Goal: Information Seeking & Learning: Learn about a topic

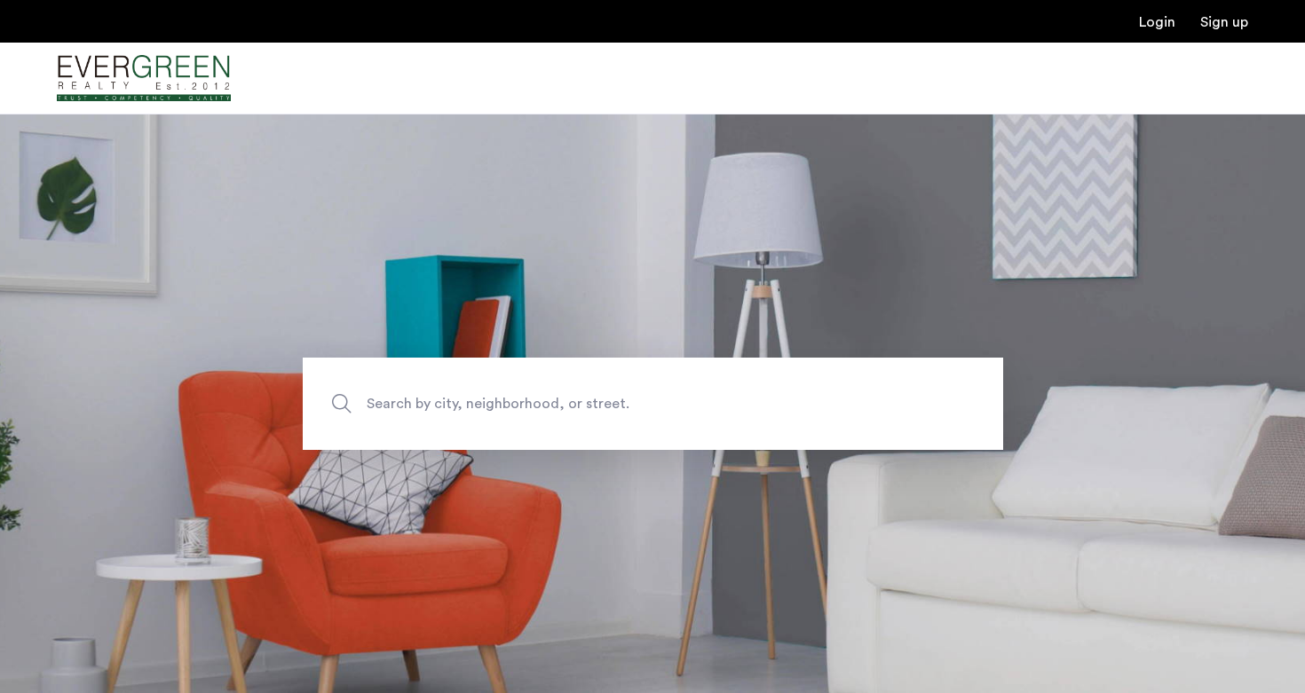
scroll to position [258, 0]
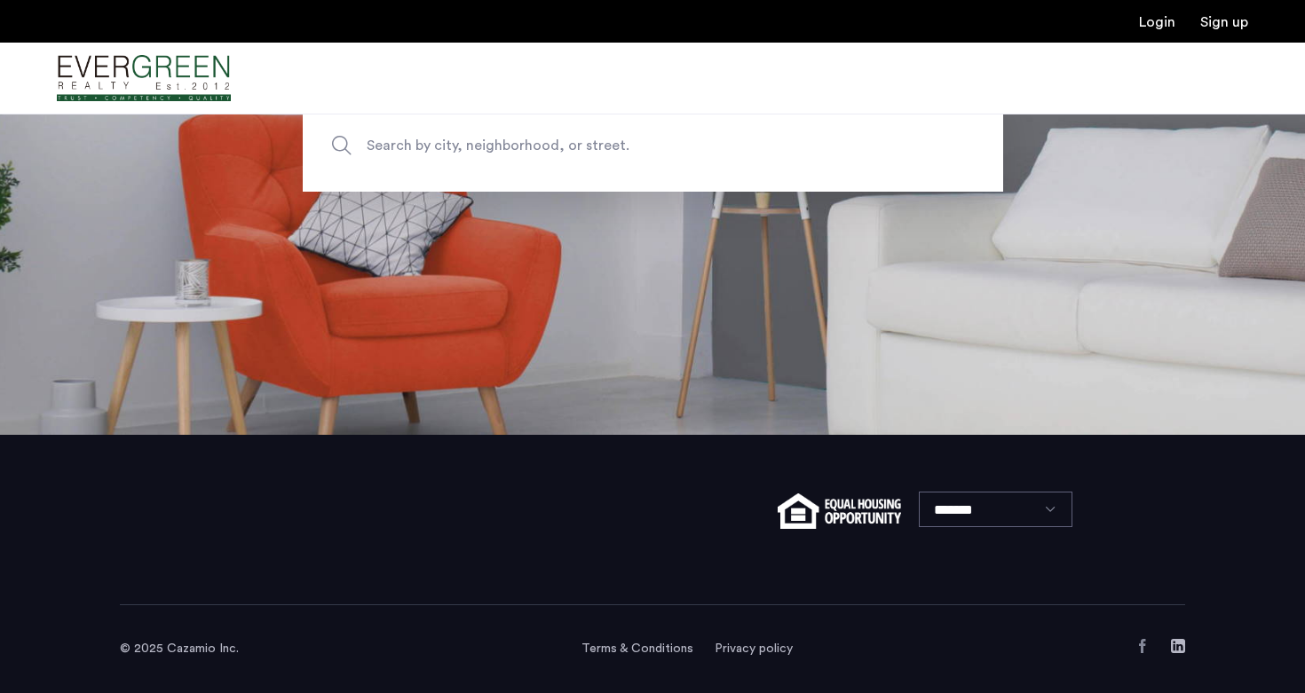
click at [566, 155] on span "Search by city, neighborhood, or street." at bounding box center [612, 145] width 490 height 24
click at [566, 155] on input "Search by city, neighborhood, or street." at bounding box center [653, 145] width 700 height 92
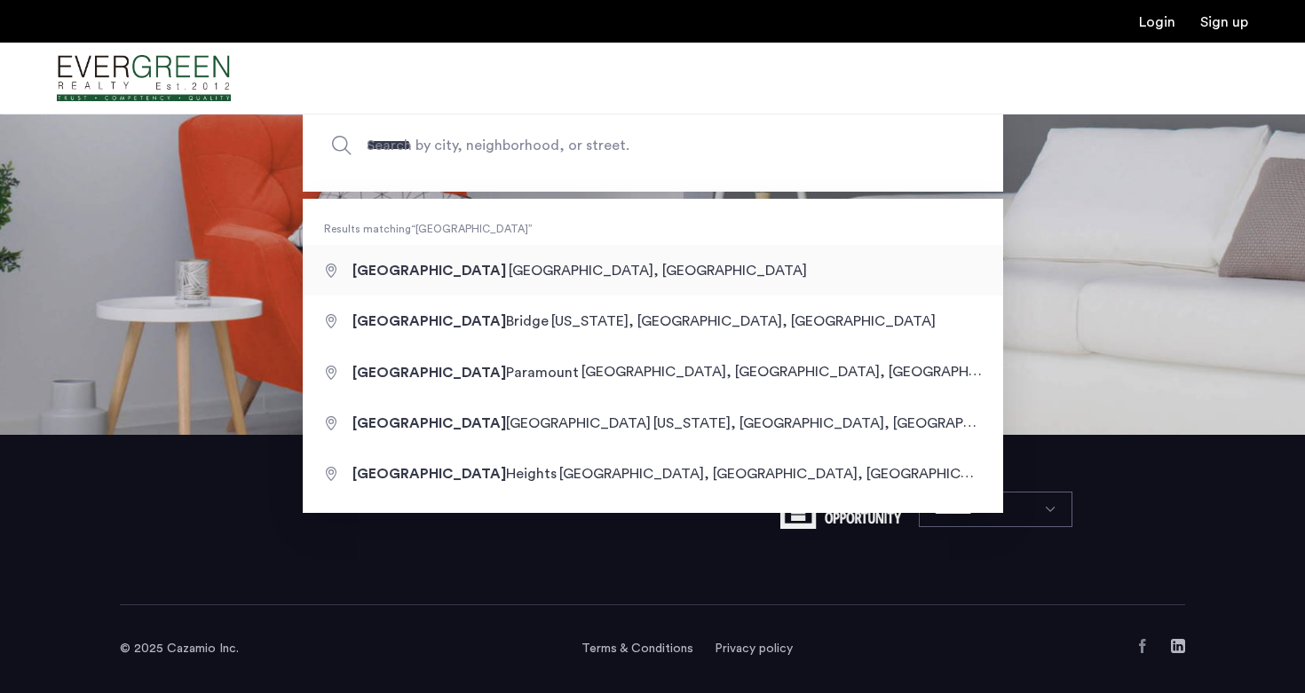
type input "**********"
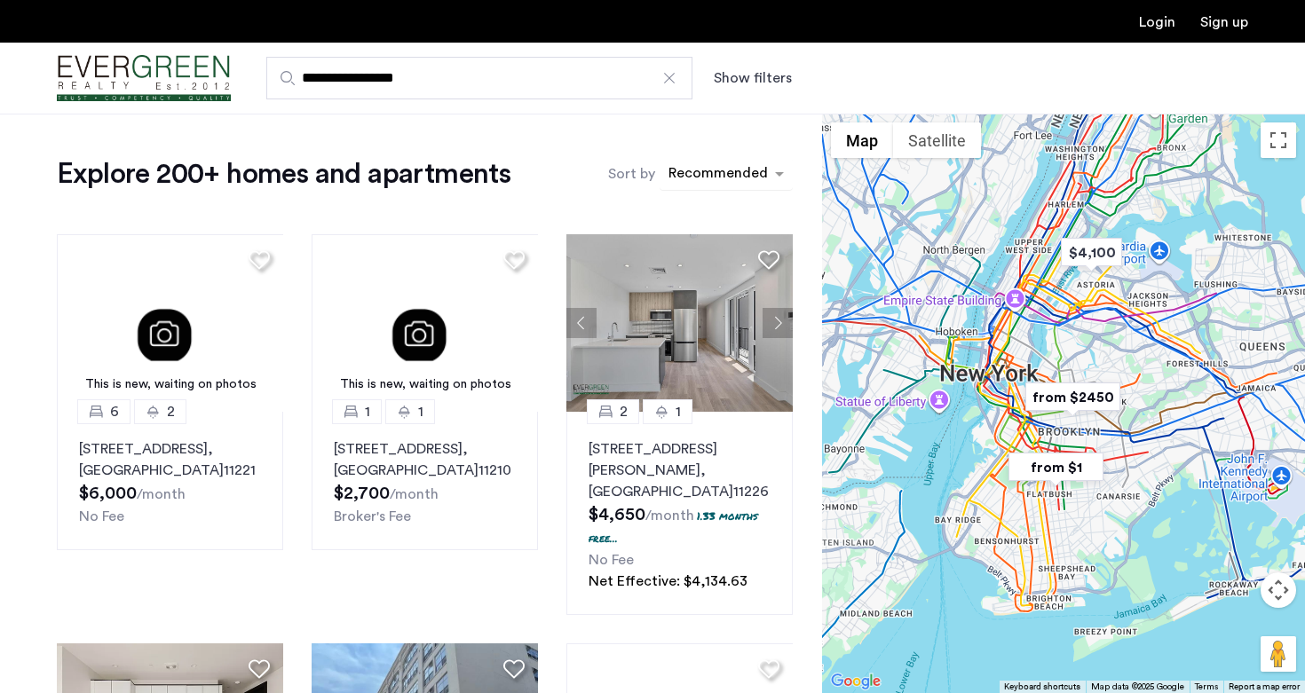
click at [706, 173] on div "sort-apartment" at bounding box center [718, 176] width 105 height 24
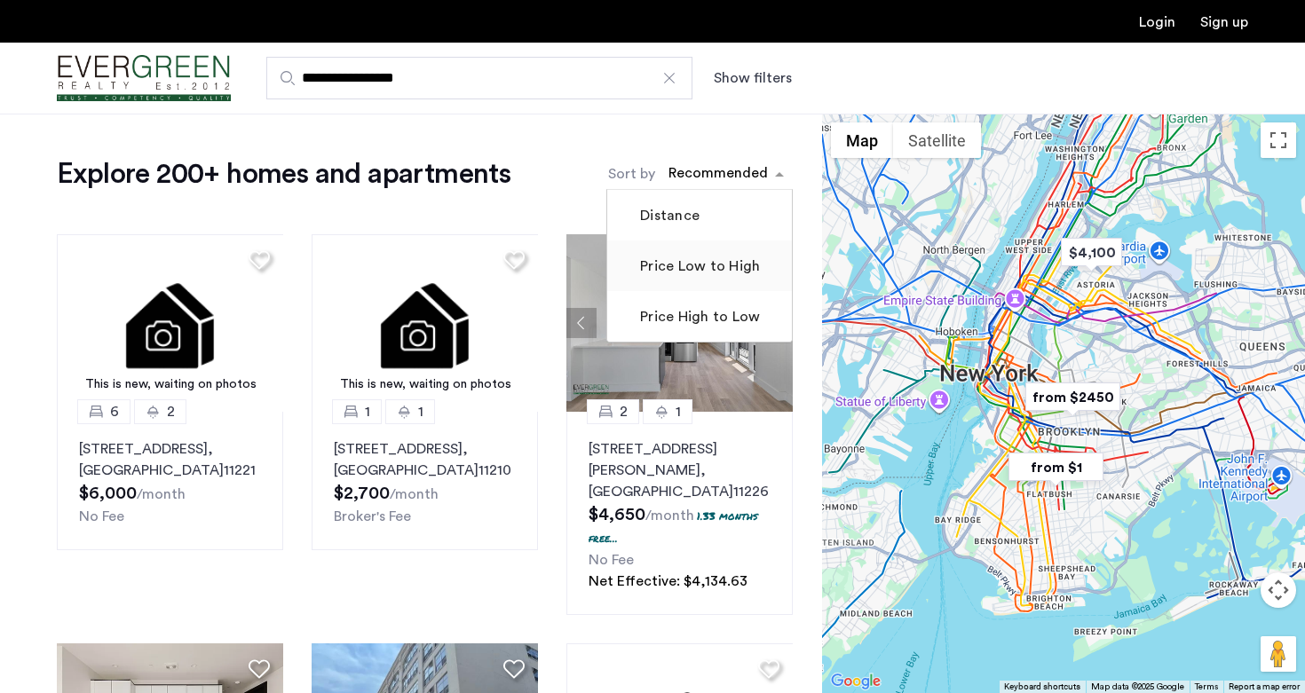
click at [694, 270] on label "Price Low to High" at bounding box center [697, 266] width 123 height 21
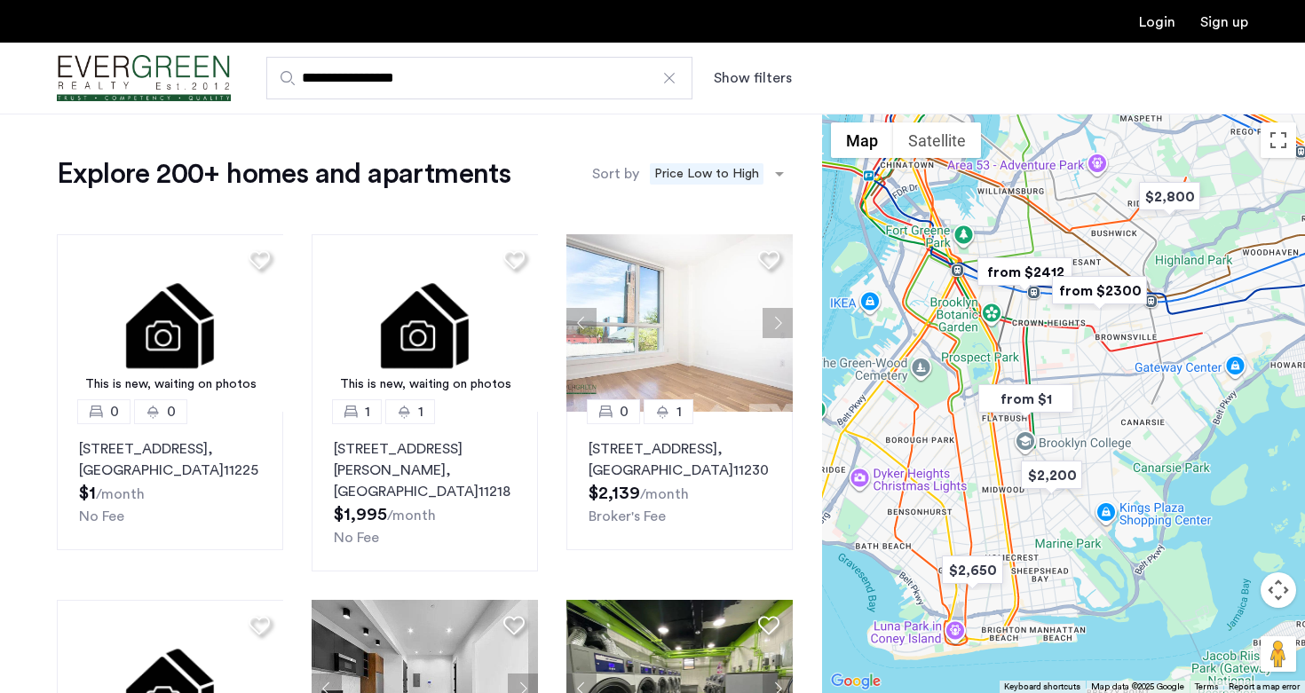
click at [740, 84] on button "Show filters" at bounding box center [752, 77] width 78 height 21
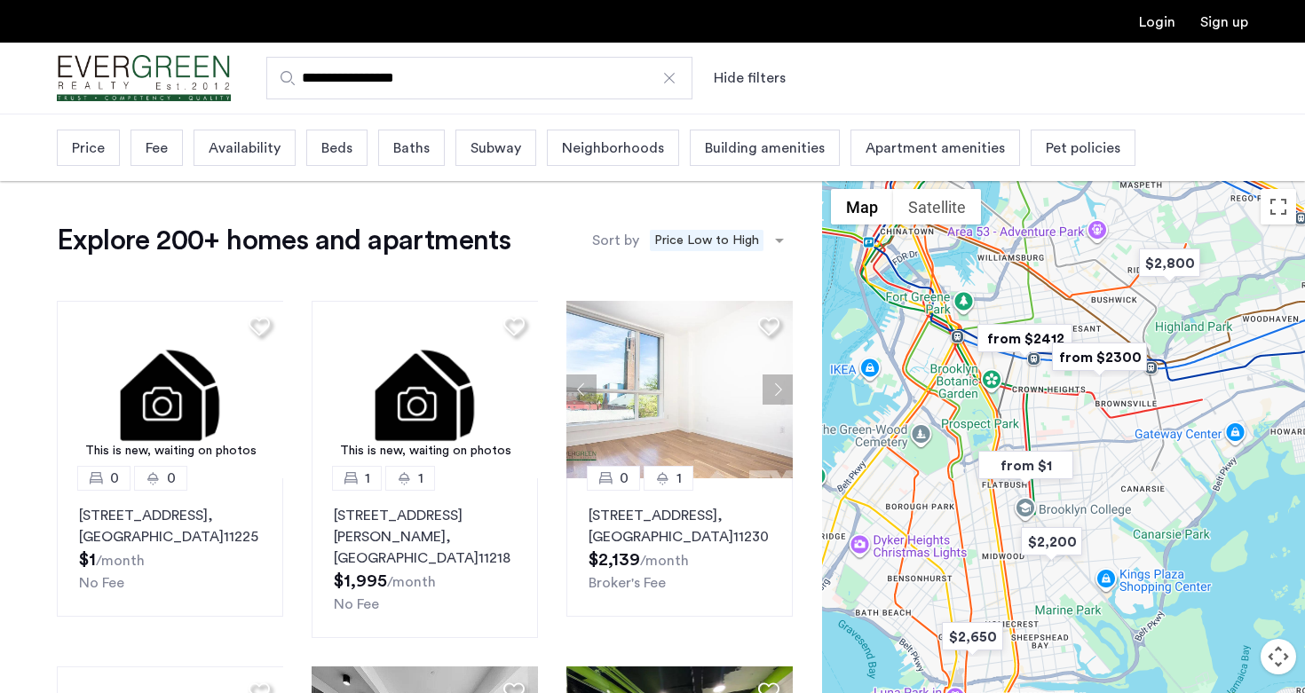
click at [1085, 154] on span "Pet policies" at bounding box center [1082, 148] width 75 height 21
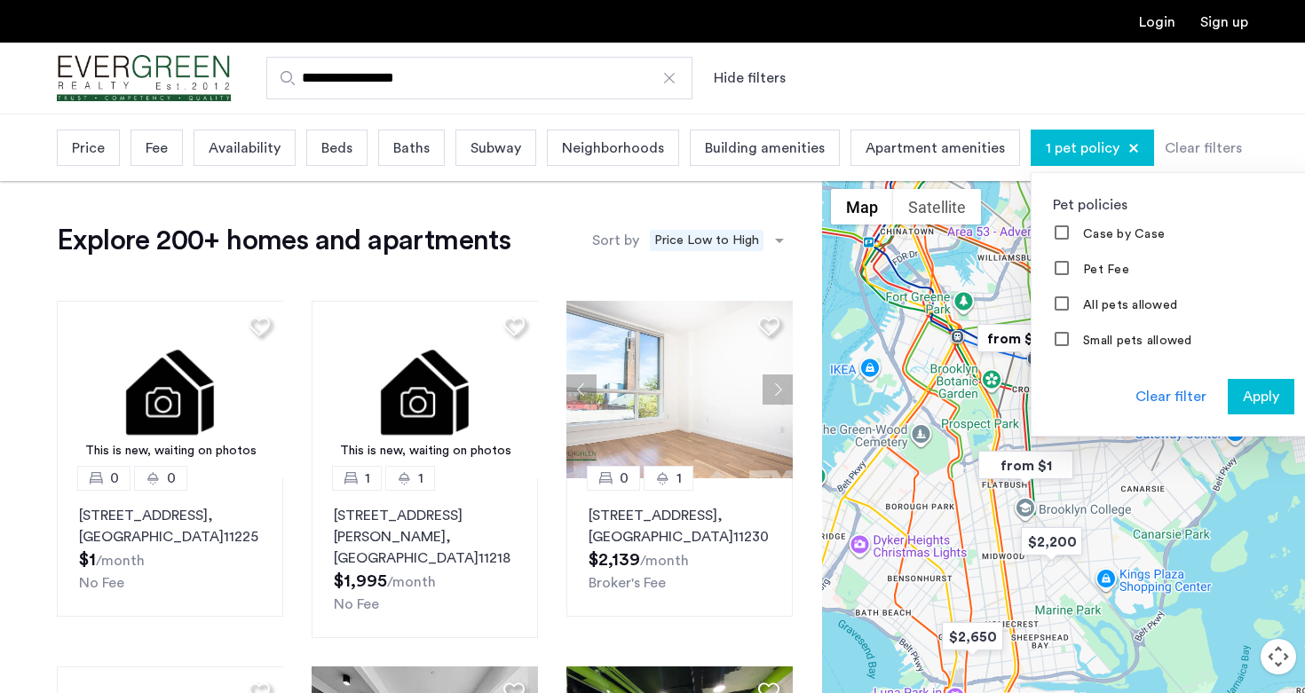
click at [1233, 390] on div "Apply" at bounding box center [1261, 396] width 56 height 21
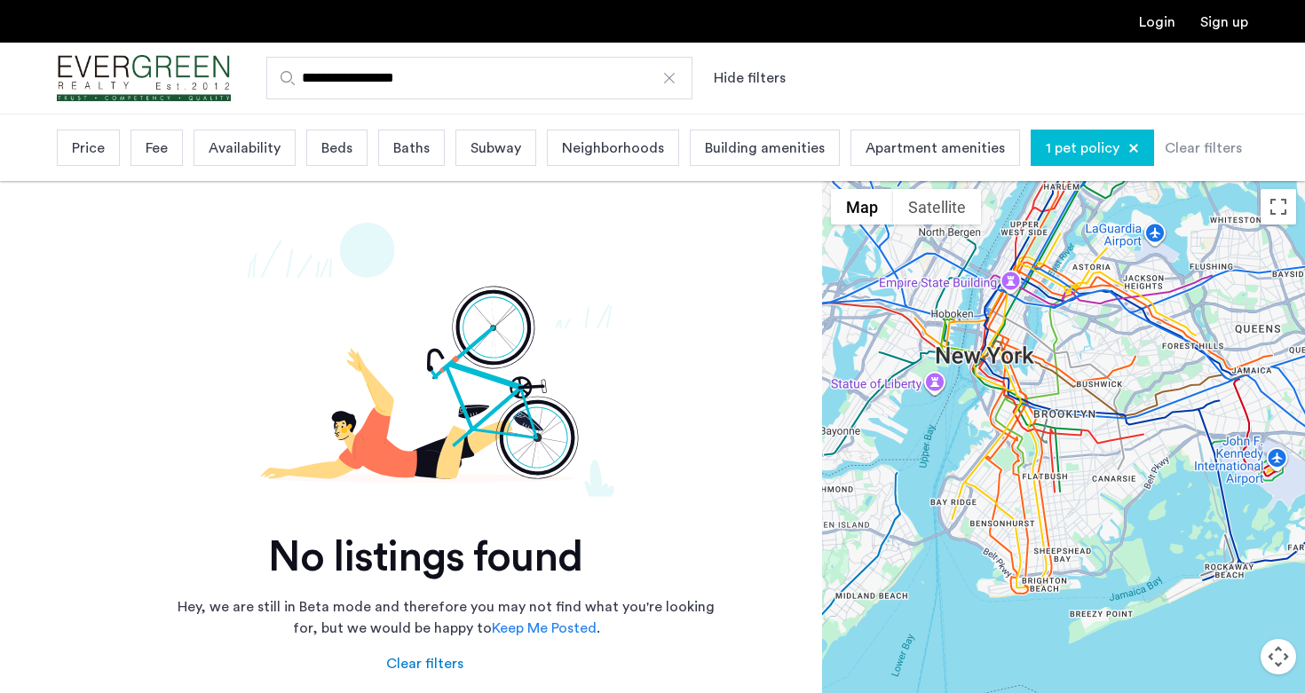
click at [1128, 149] on div at bounding box center [1133, 148] width 11 height 11
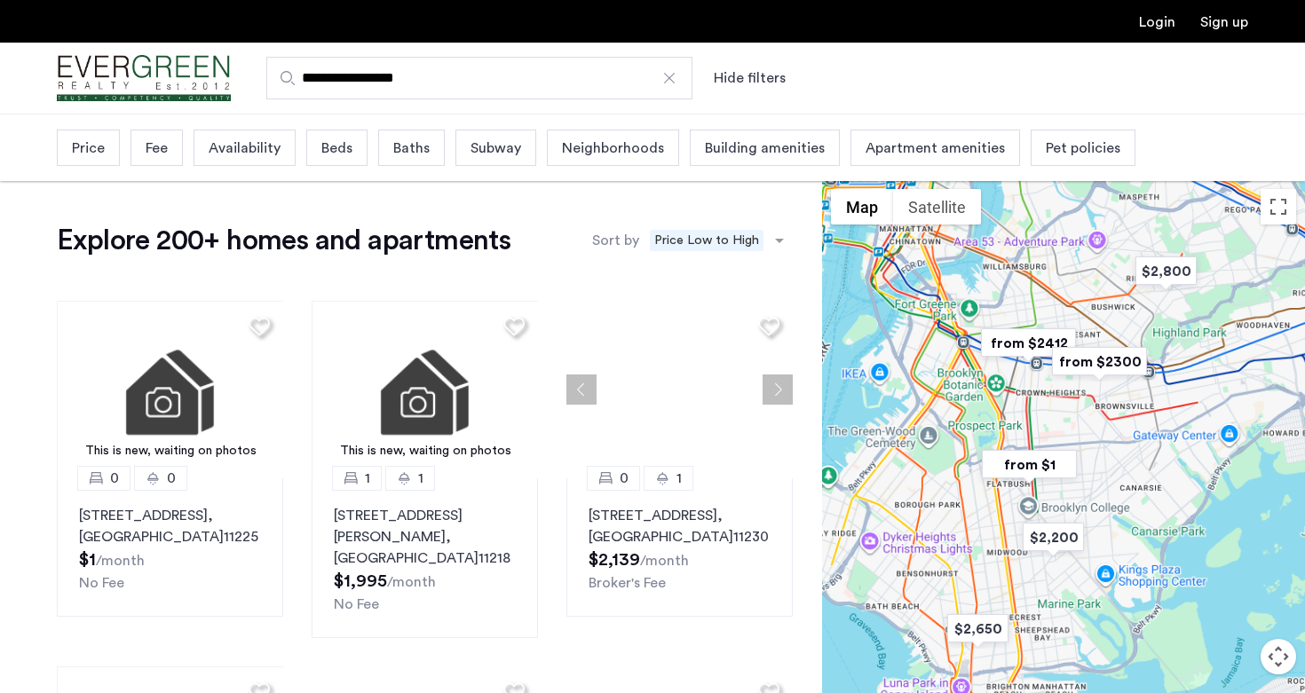
click at [1074, 154] on span "Pet policies" at bounding box center [1082, 148] width 75 height 21
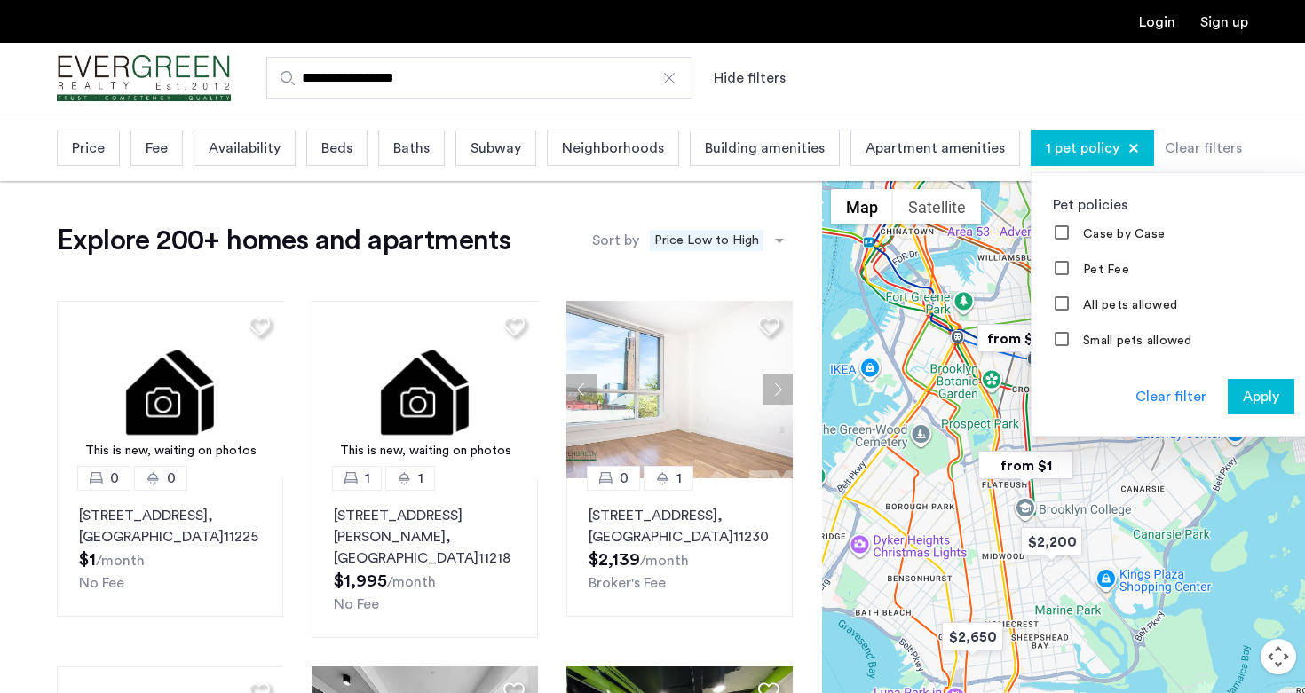
click at [1242, 398] on span "Apply" at bounding box center [1260, 396] width 36 height 21
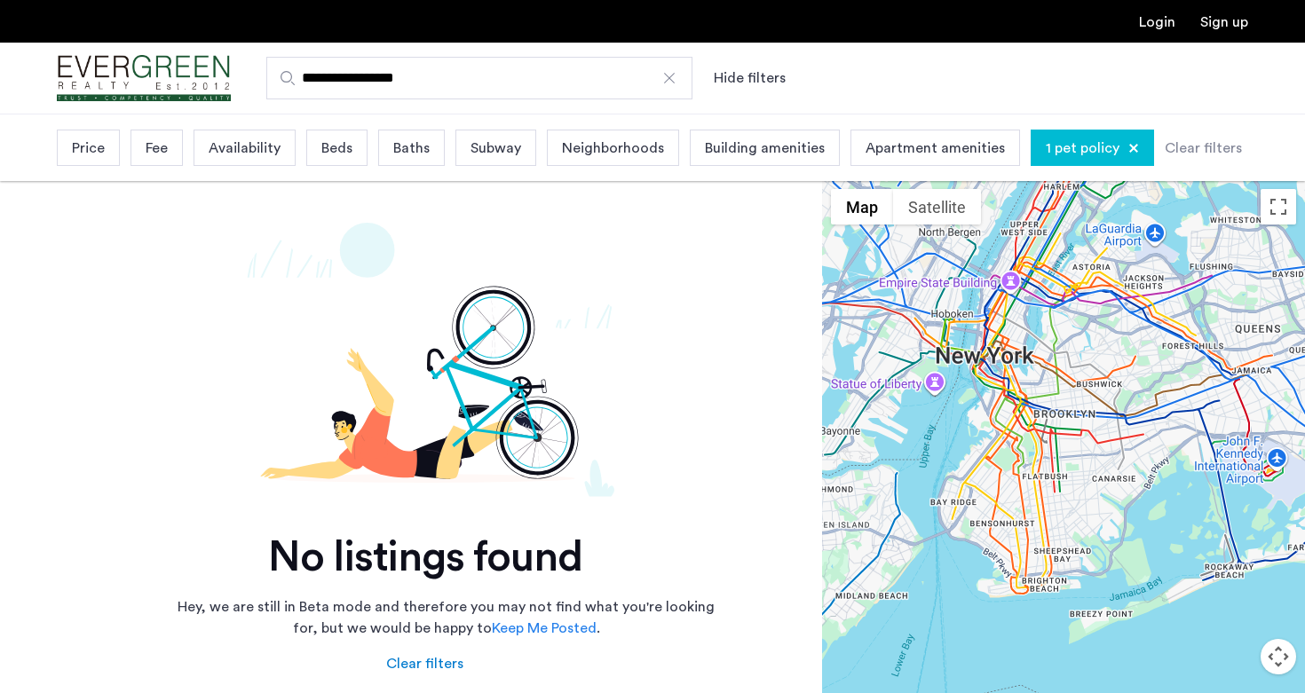
click at [1128, 147] on div at bounding box center [1133, 148] width 11 height 11
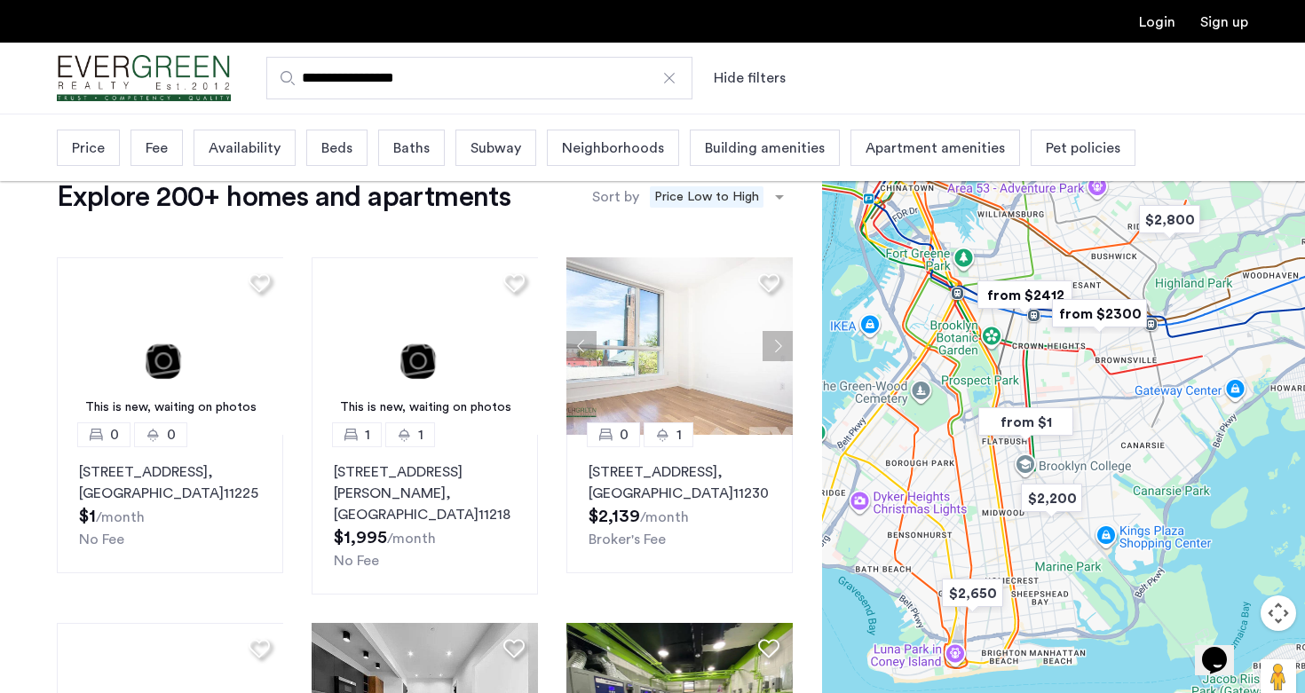
scroll to position [51, 0]
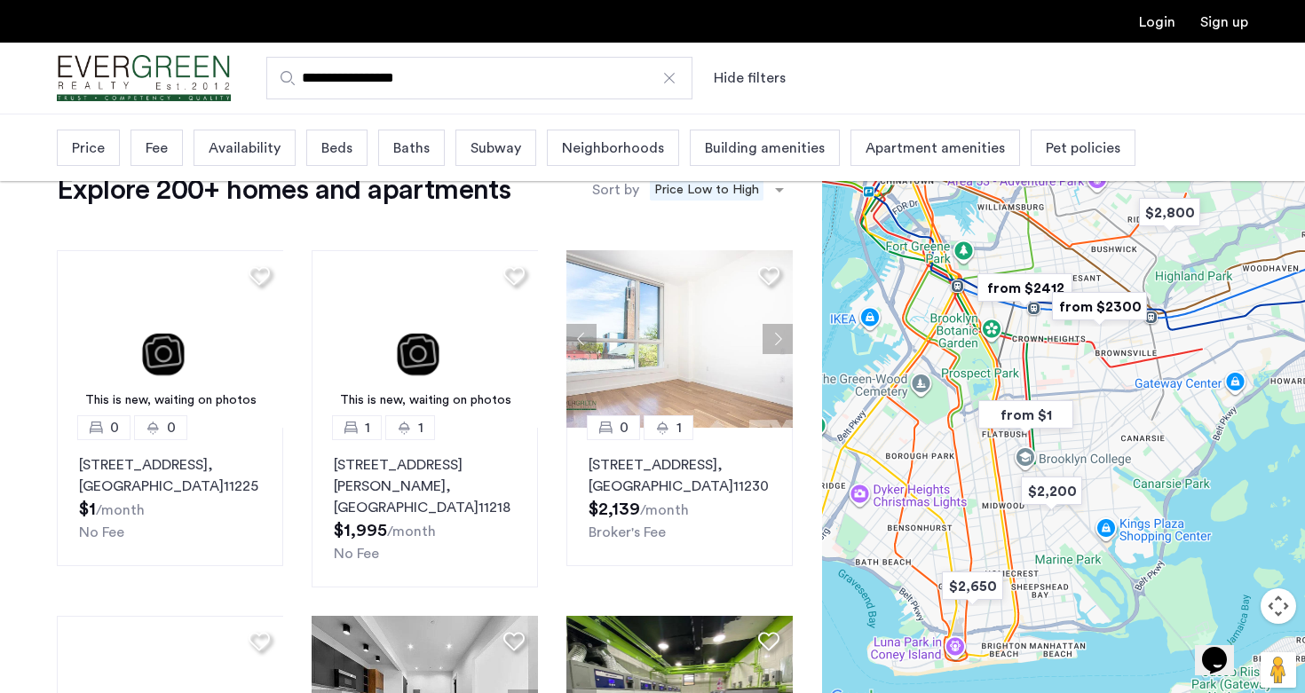
click at [336, 152] on span "Beds" at bounding box center [336, 148] width 31 height 21
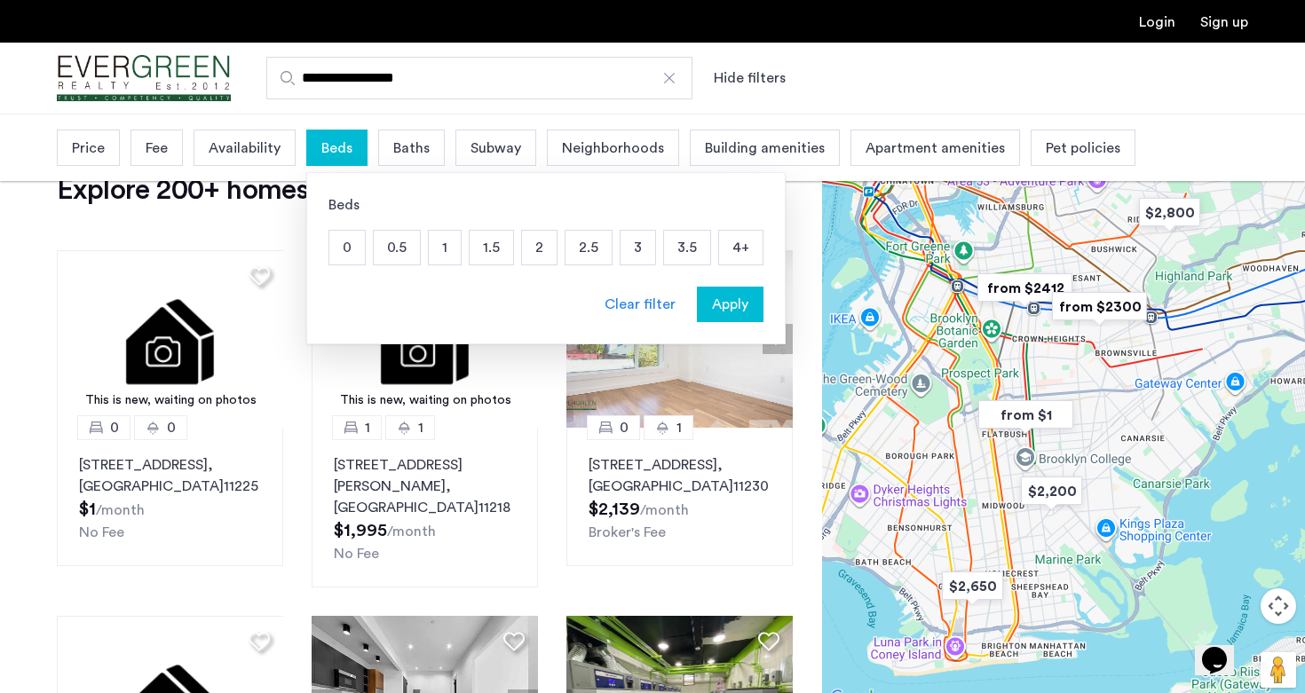
click at [433, 248] on p "1" at bounding box center [445, 248] width 32 height 34
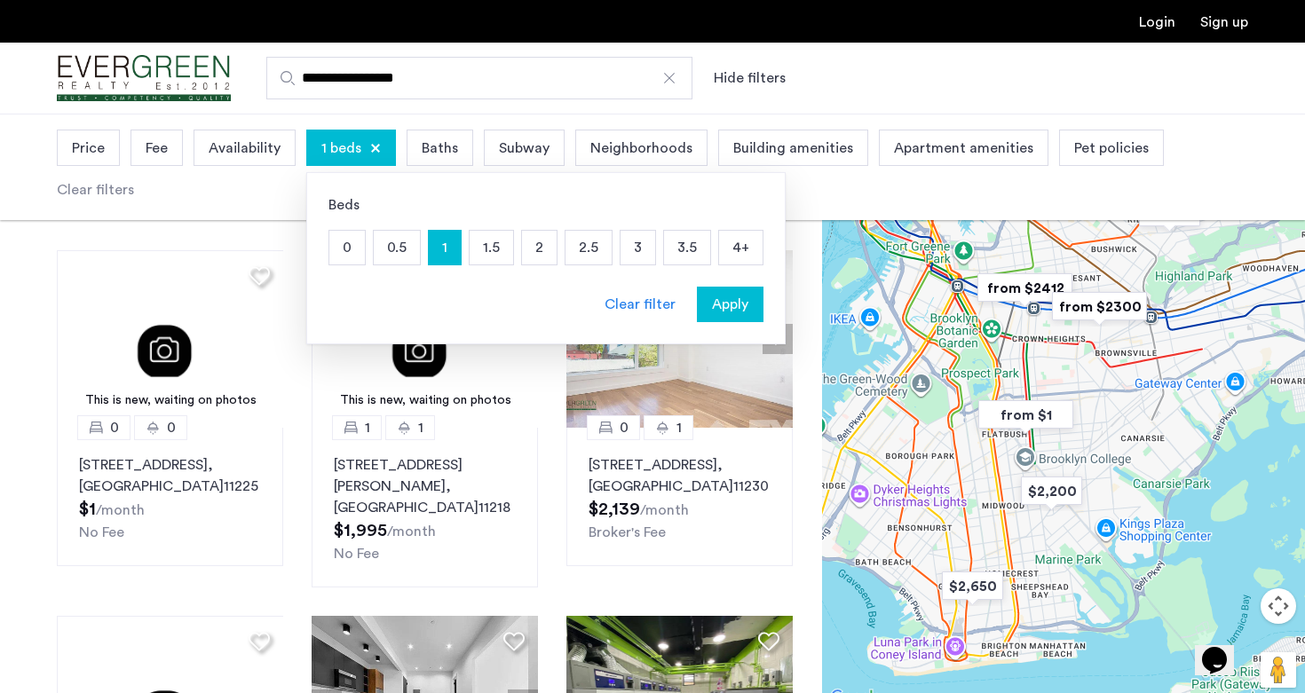
click at [718, 305] on span "Apply" at bounding box center [730, 304] width 36 height 21
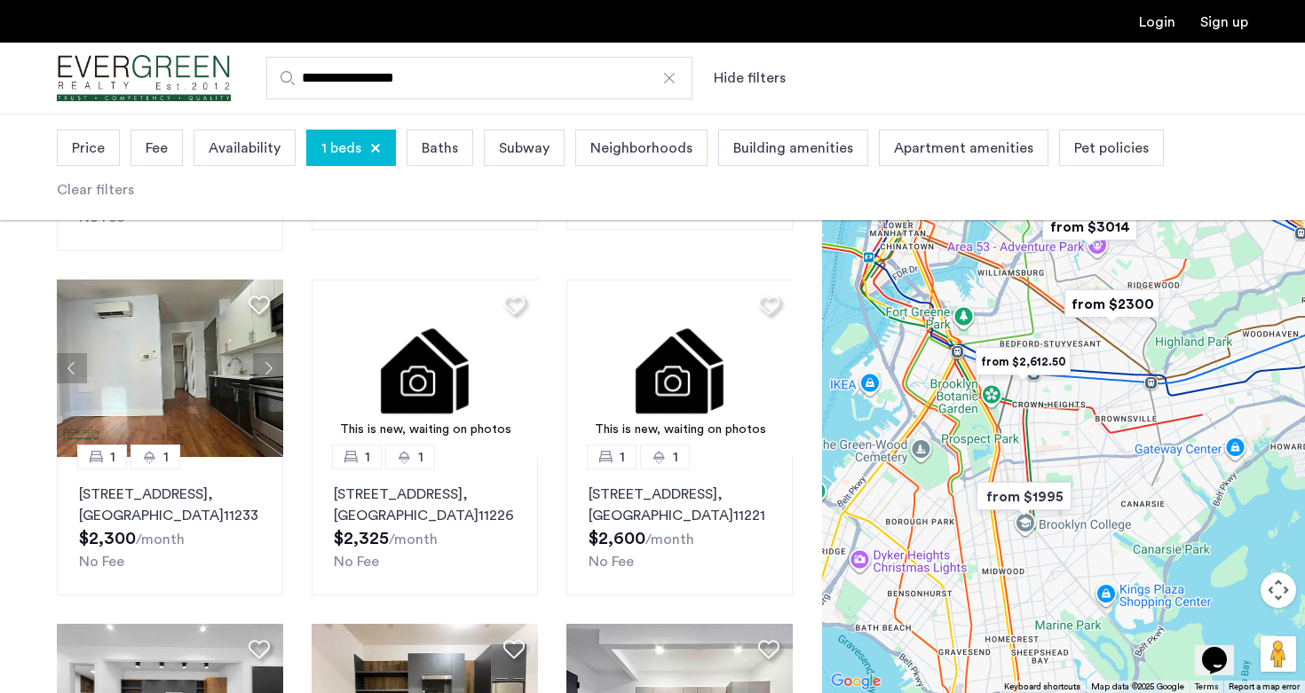
scroll to position [411, 0]
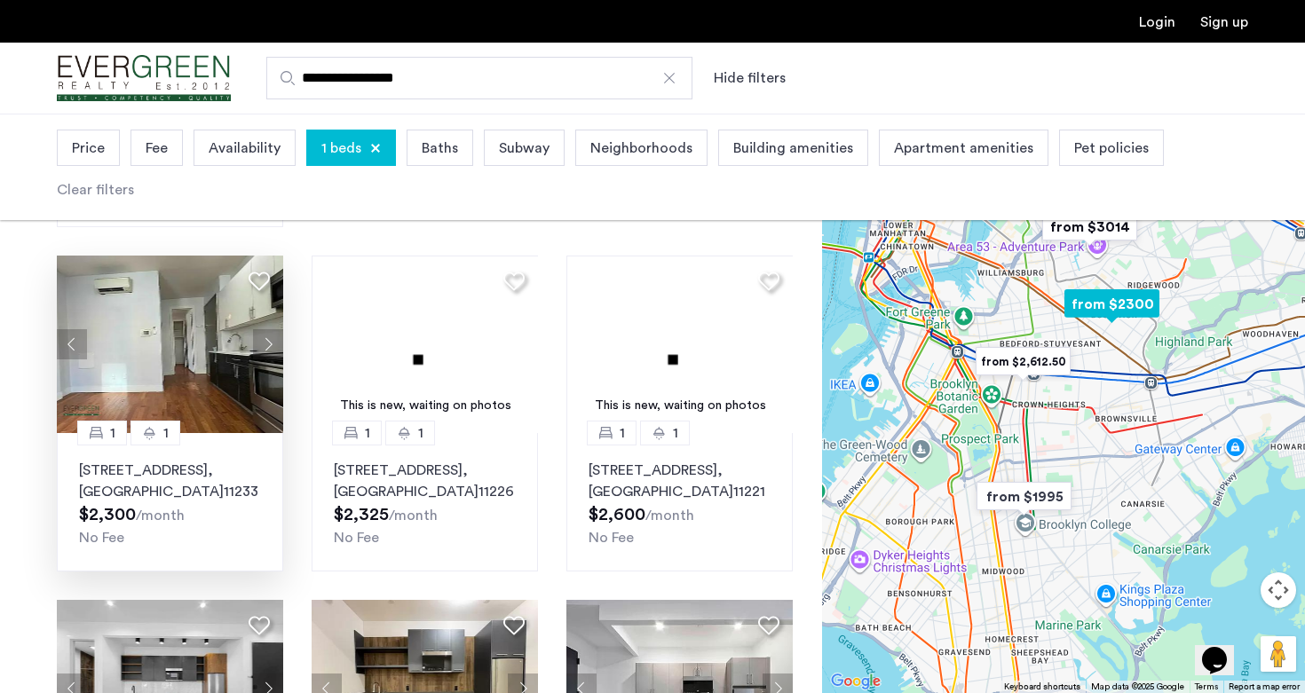
click at [269, 329] on button "Next apartment" at bounding box center [268, 344] width 30 height 30
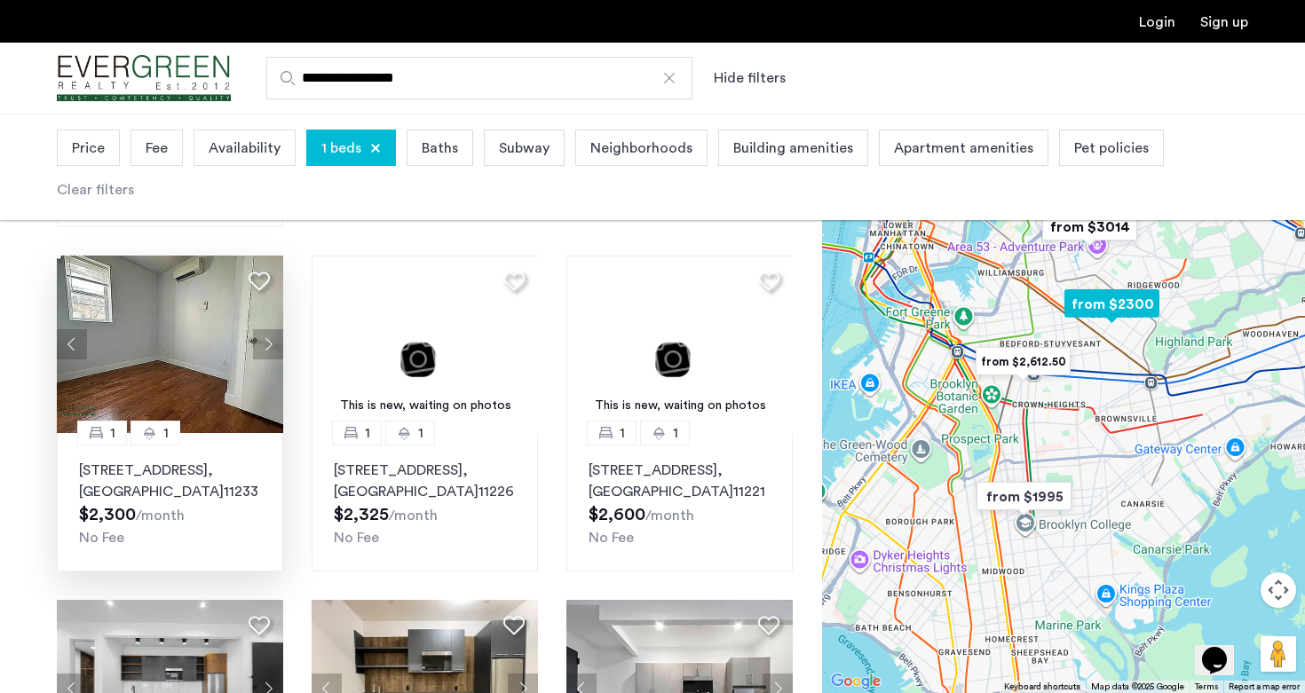
click at [269, 329] on button "Next apartment" at bounding box center [268, 344] width 30 height 30
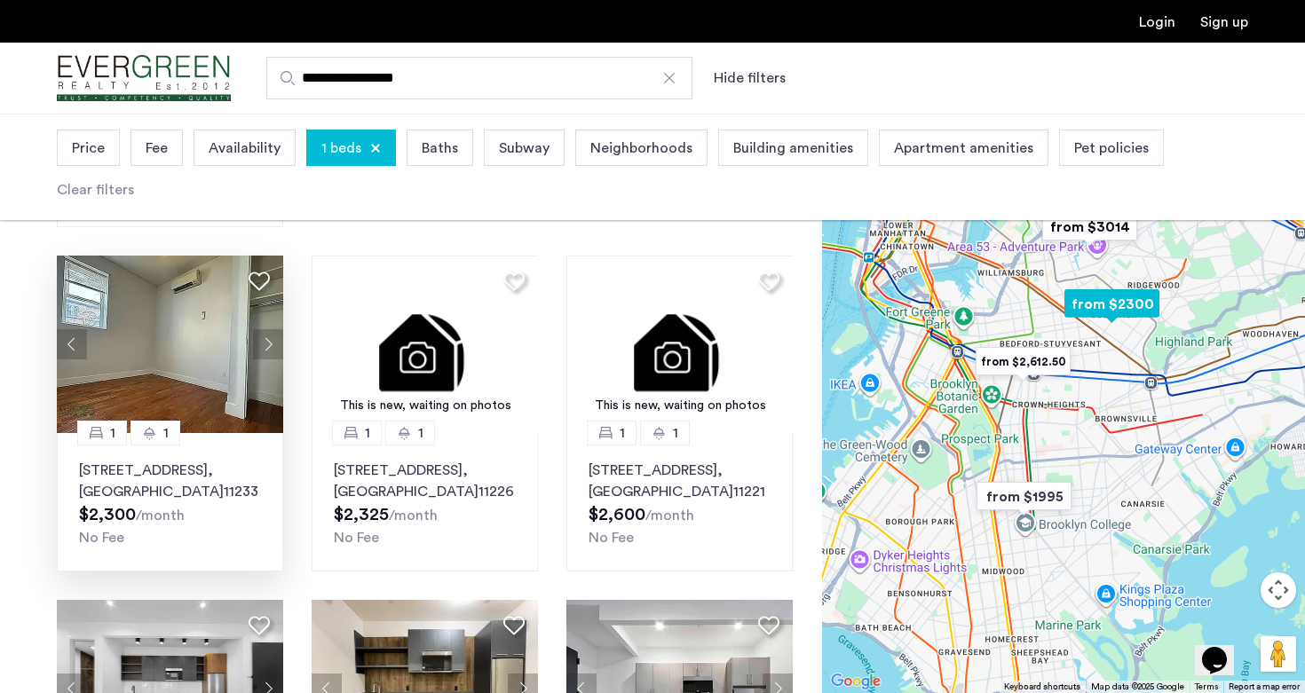
click at [269, 329] on button "Next apartment" at bounding box center [268, 344] width 30 height 30
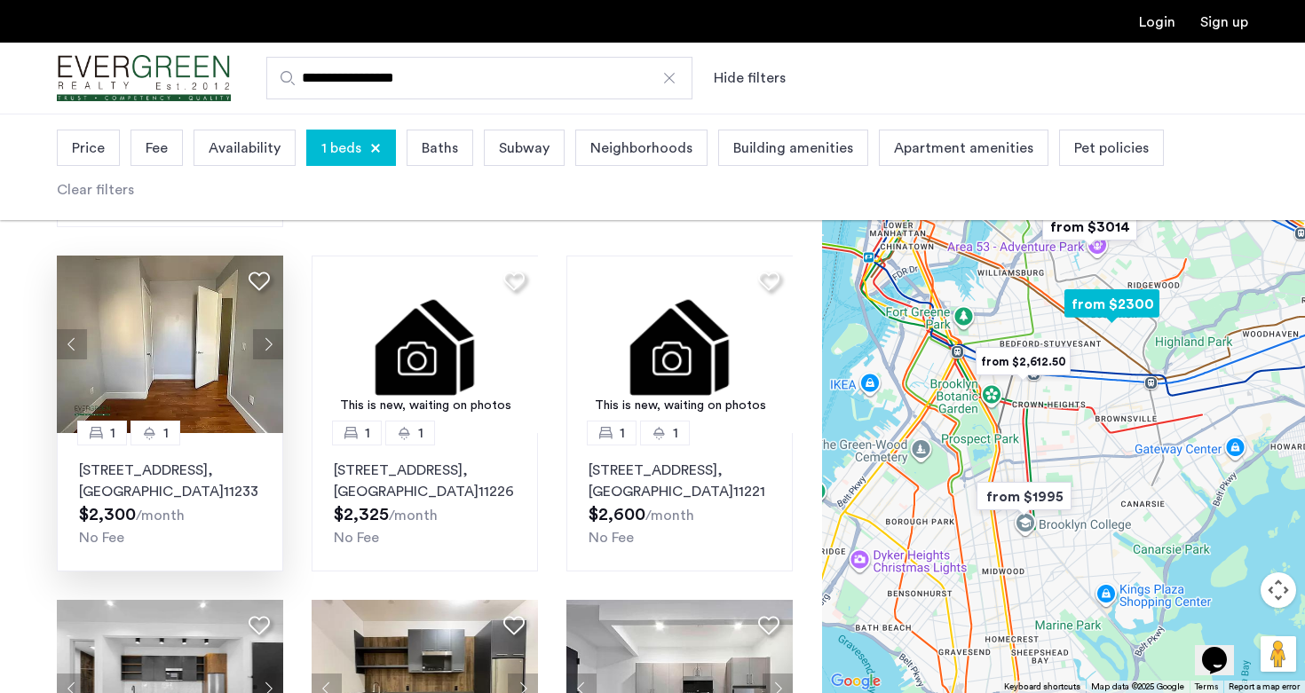
click at [269, 329] on button "Next apartment" at bounding box center [268, 344] width 30 height 30
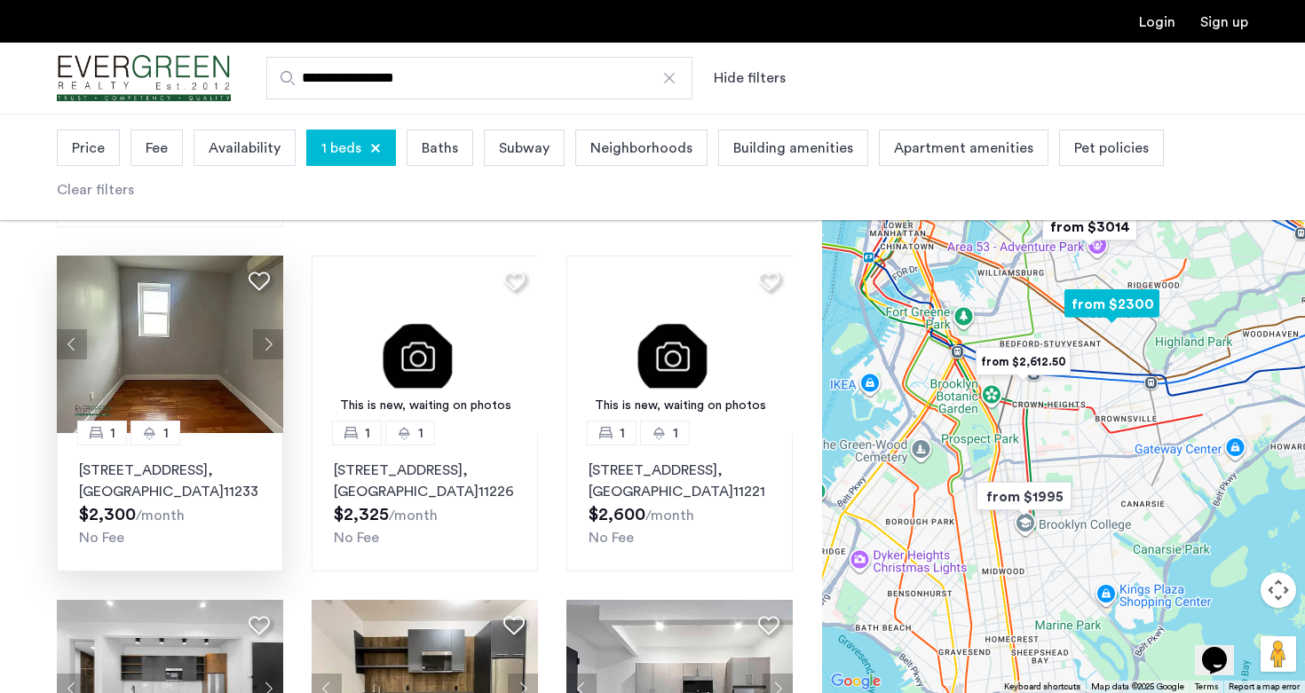
click at [269, 329] on button "Next apartment" at bounding box center [268, 344] width 30 height 30
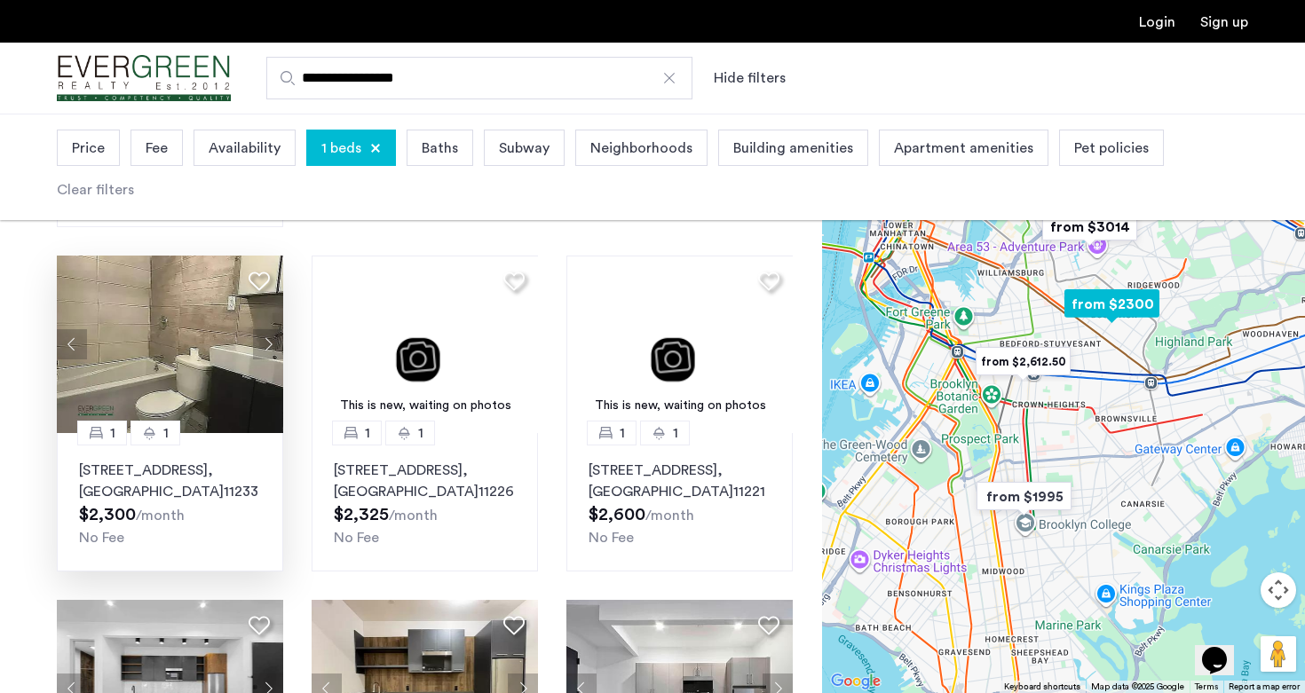
click at [269, 329] on button "Next apartment" at bounding box center [268, 344] width 30 height 30
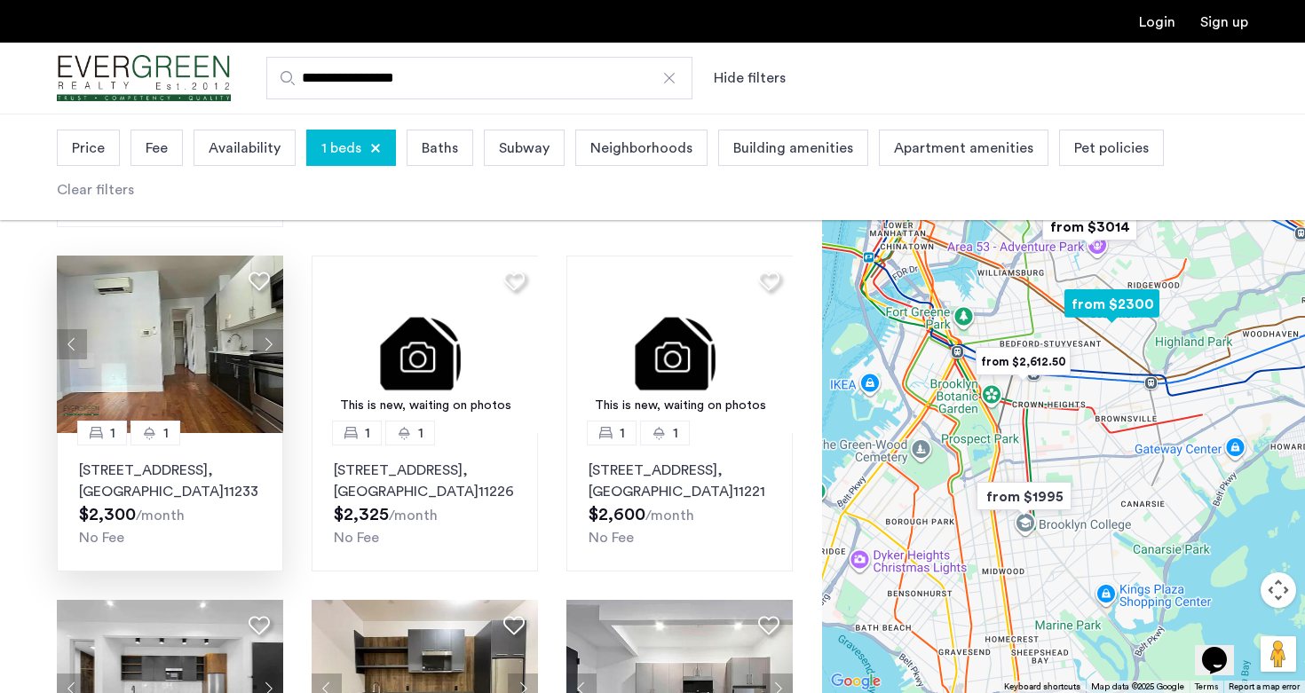
click at [269, 329] on button "Next apartment" at bounding box center [268, 344] width 30 height 30
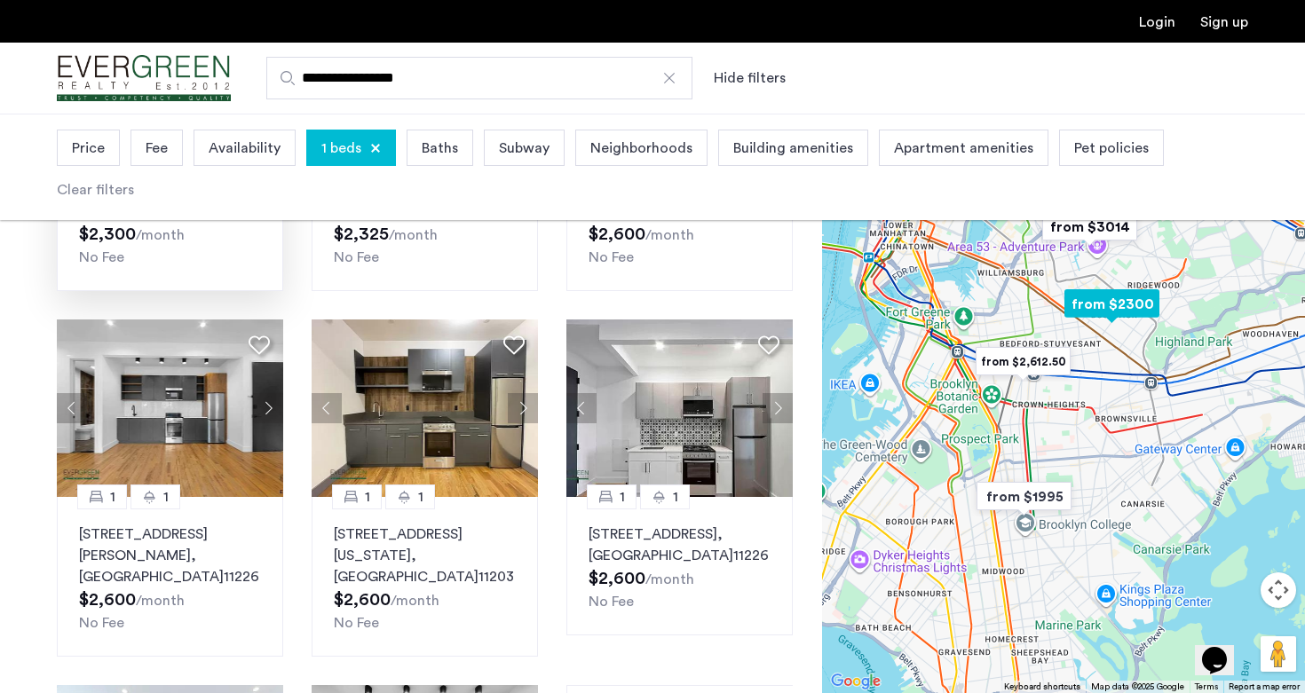
scroll to position [743, 0]
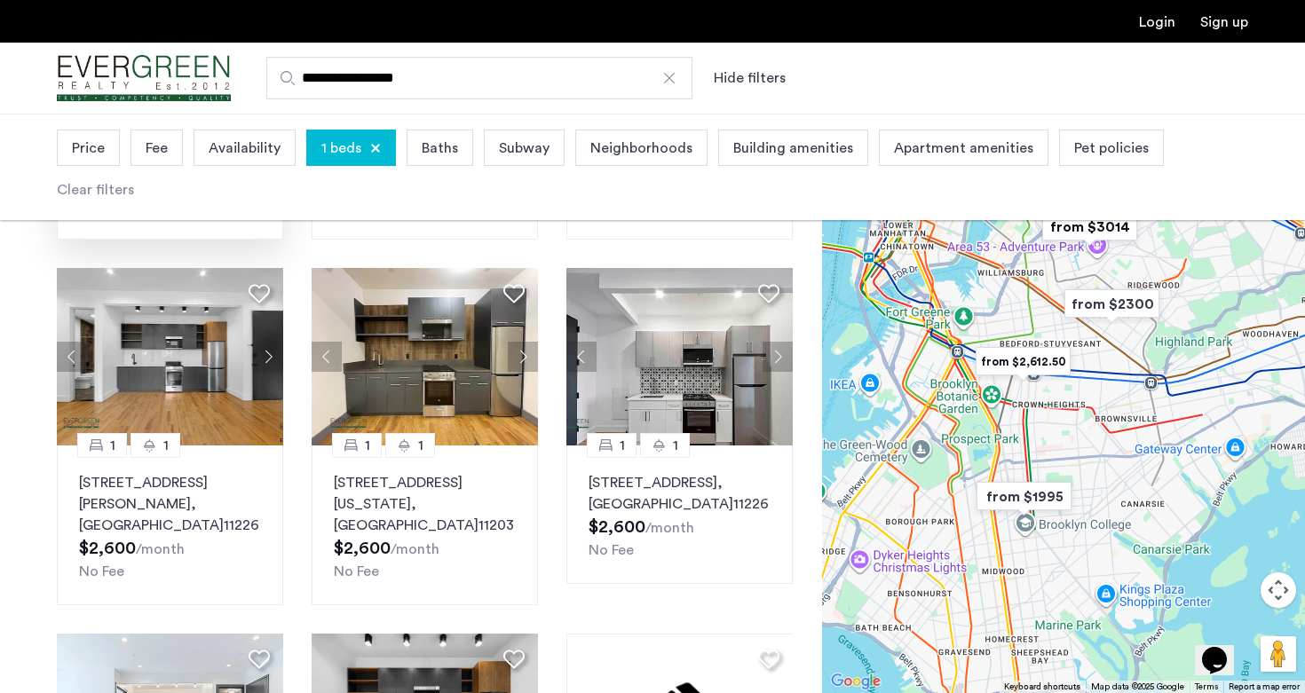
click at [1041, 362] on img "from $2,612.50" at bounding box center [1022, 362] width 109 height 40
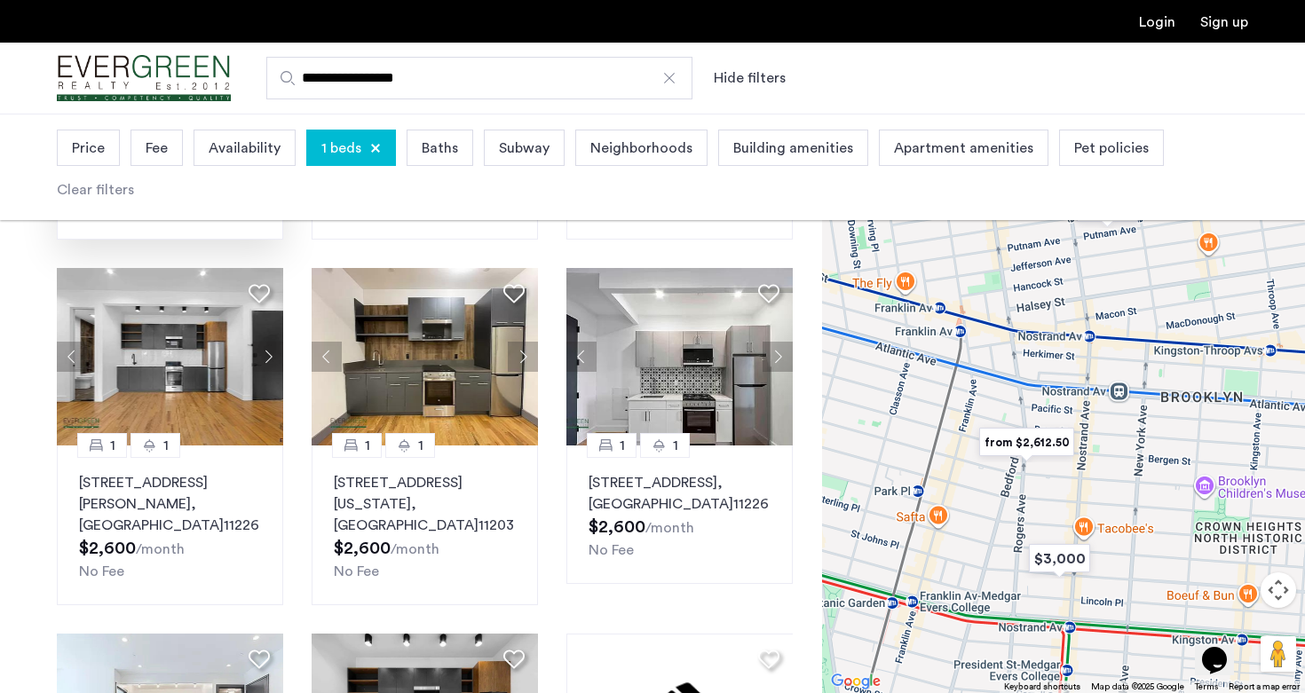
click at [1031, 443] on img "from $2,612.50" at bounding box center [1026, 442] width 109 height 40
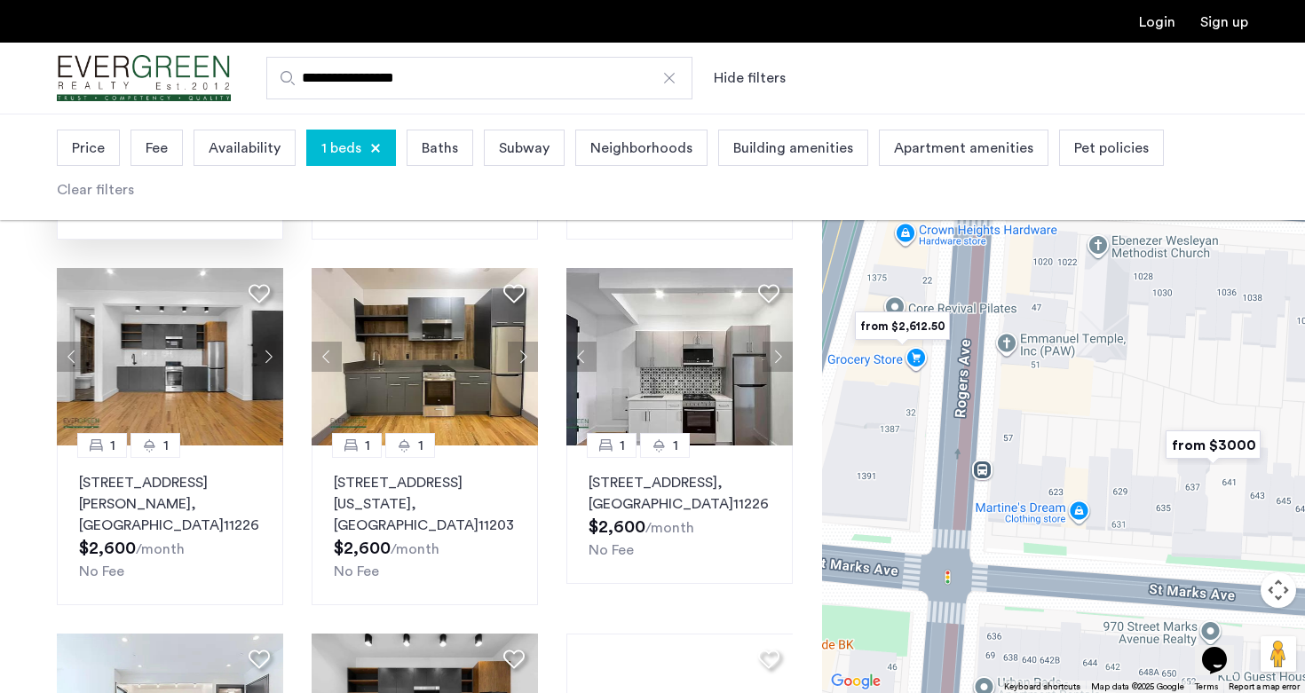
click at [921, 331] on img "from $2,612.50" at bounding box center [901, 326] width 109 height 40
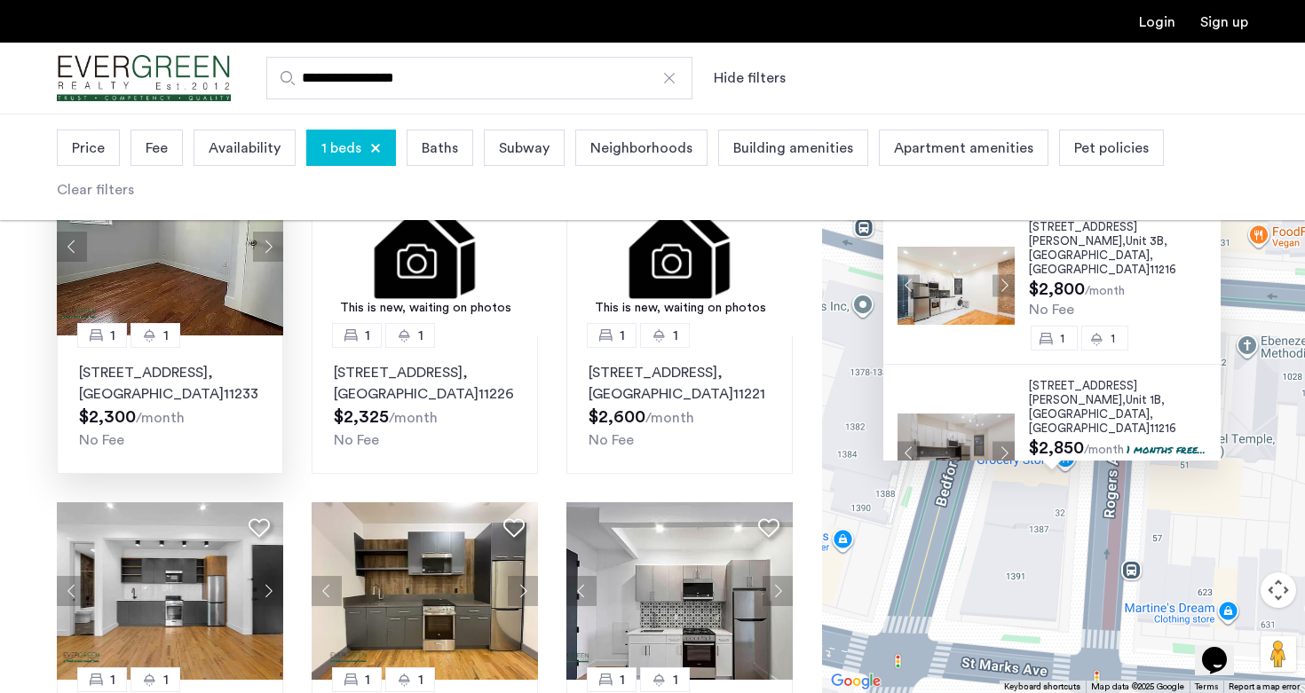
scroll to position [485, 0]
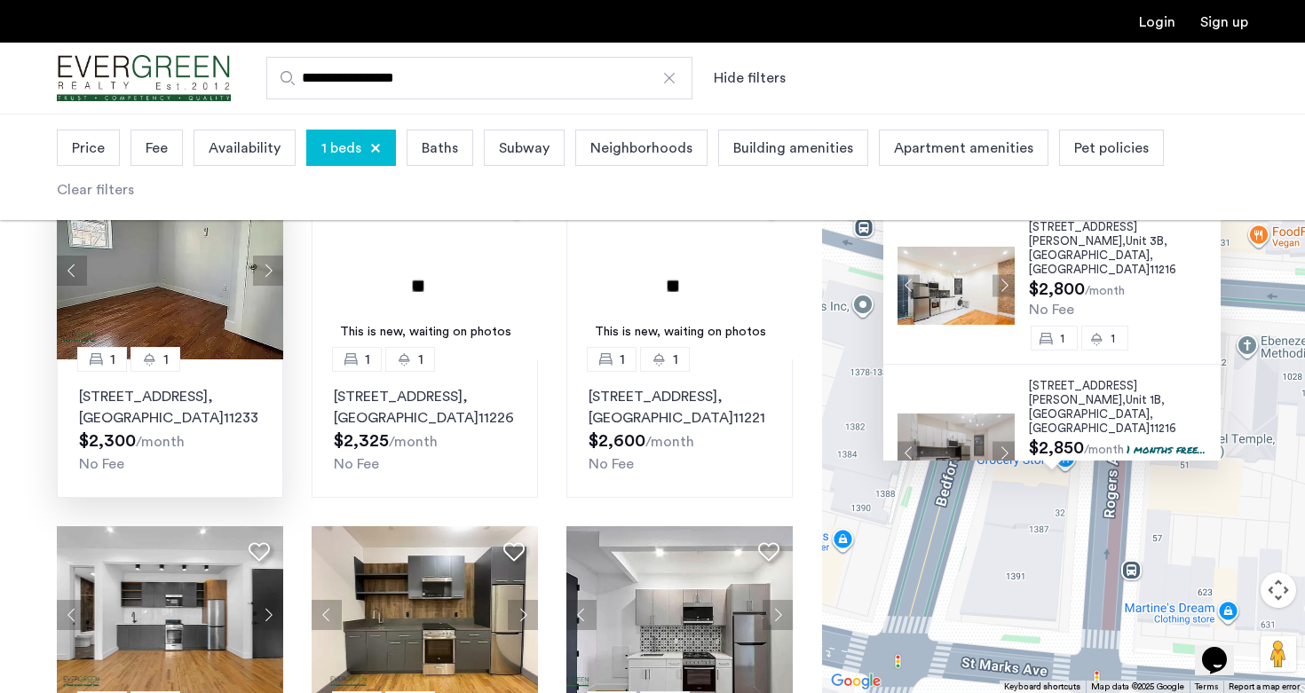
click at [177, 270] on img at bounding box center [170, 270] width 227 height 177
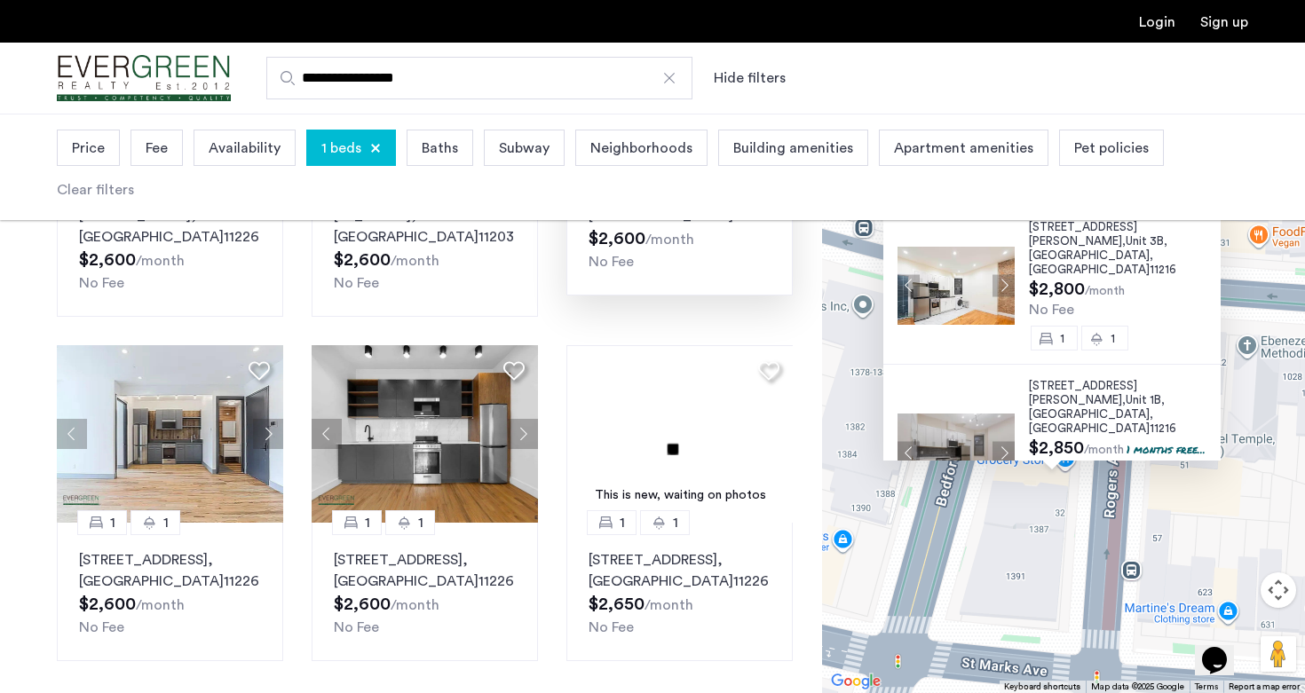
scroll to position [1141, 0]
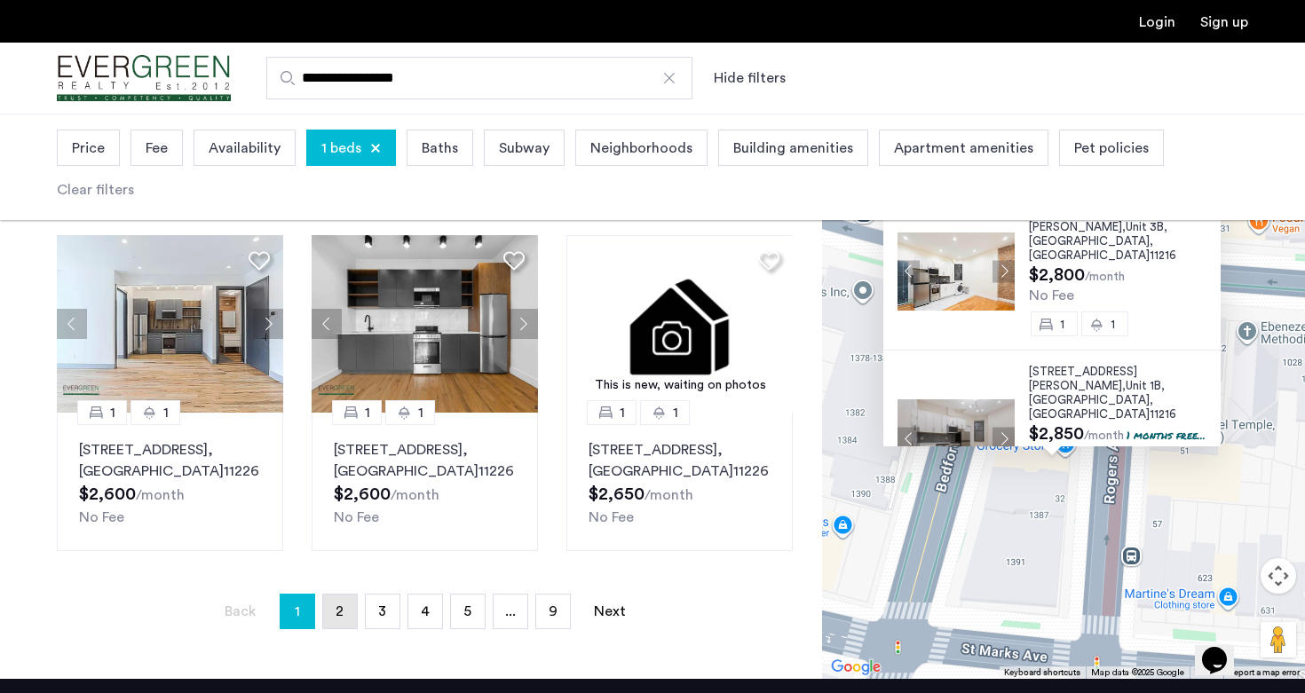
click at [338, 604] on span "2" at bounding box center [339, 611] width 8 height 14
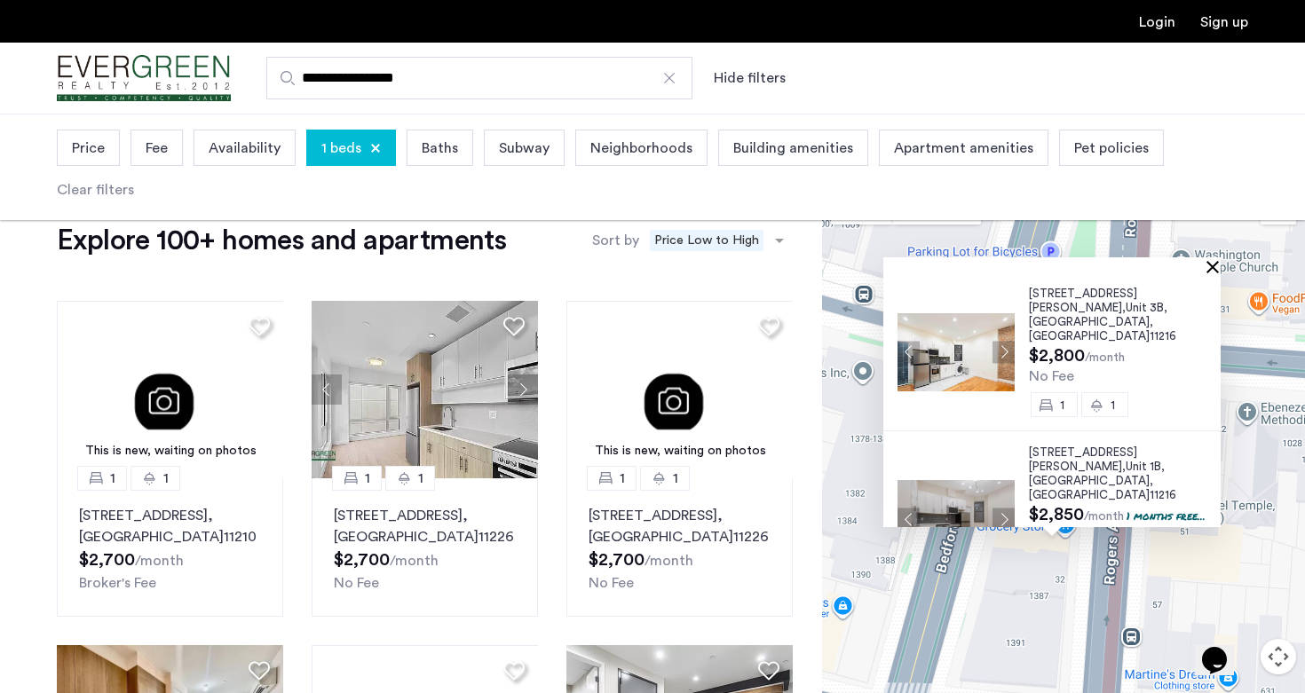
click at [1220, 268] on button "Close" at bounding box center [1216, 266] width 12 height 12
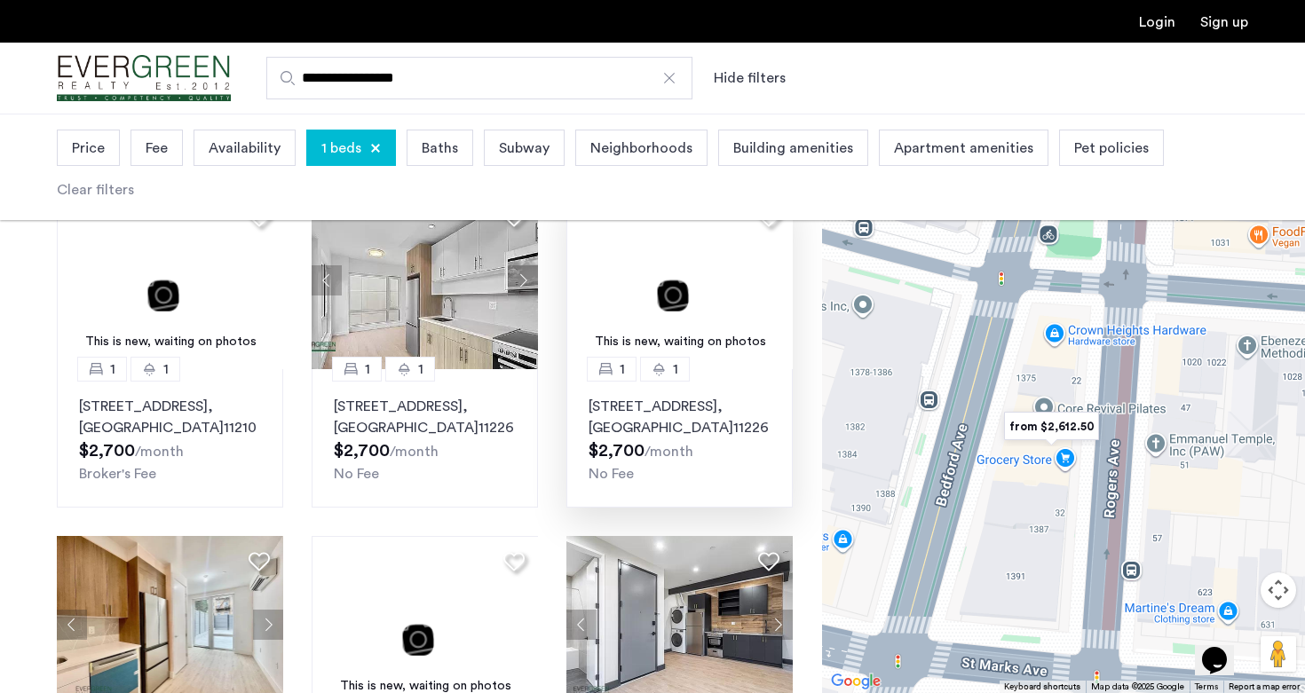
scroll to position [306, 0]
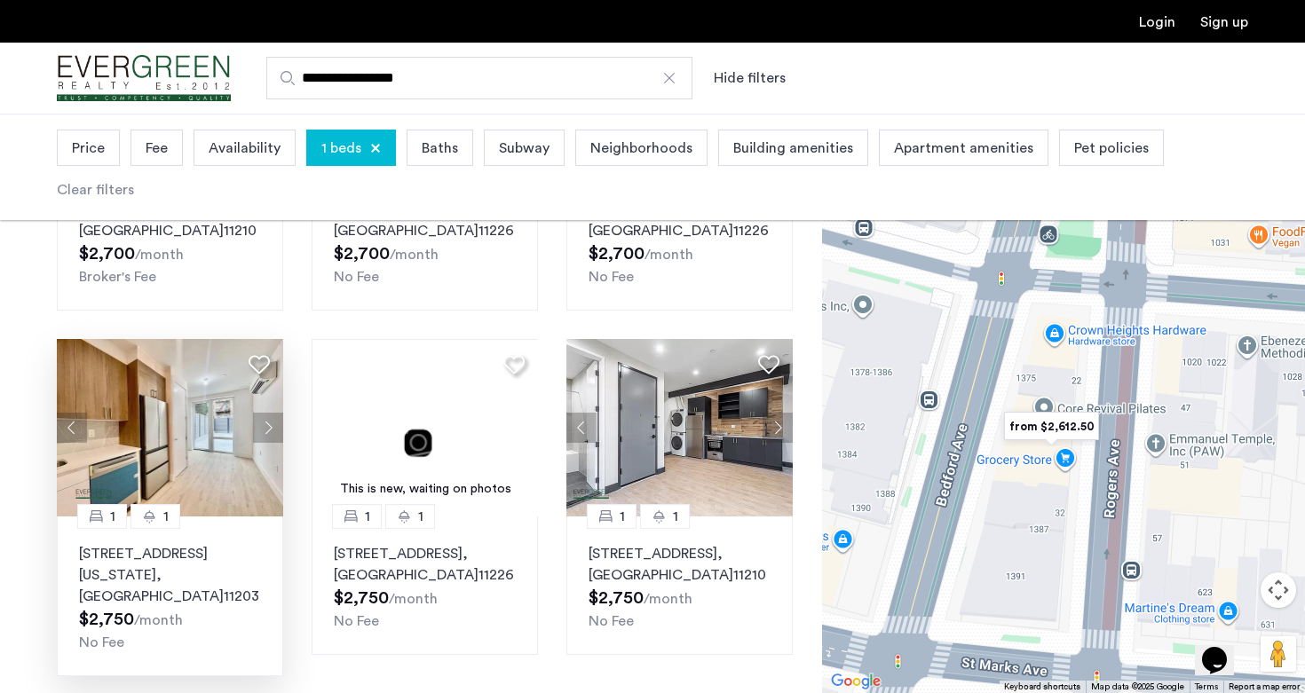
click at [205, 446] on img at bounding box center [170, 427] width 227 height 177
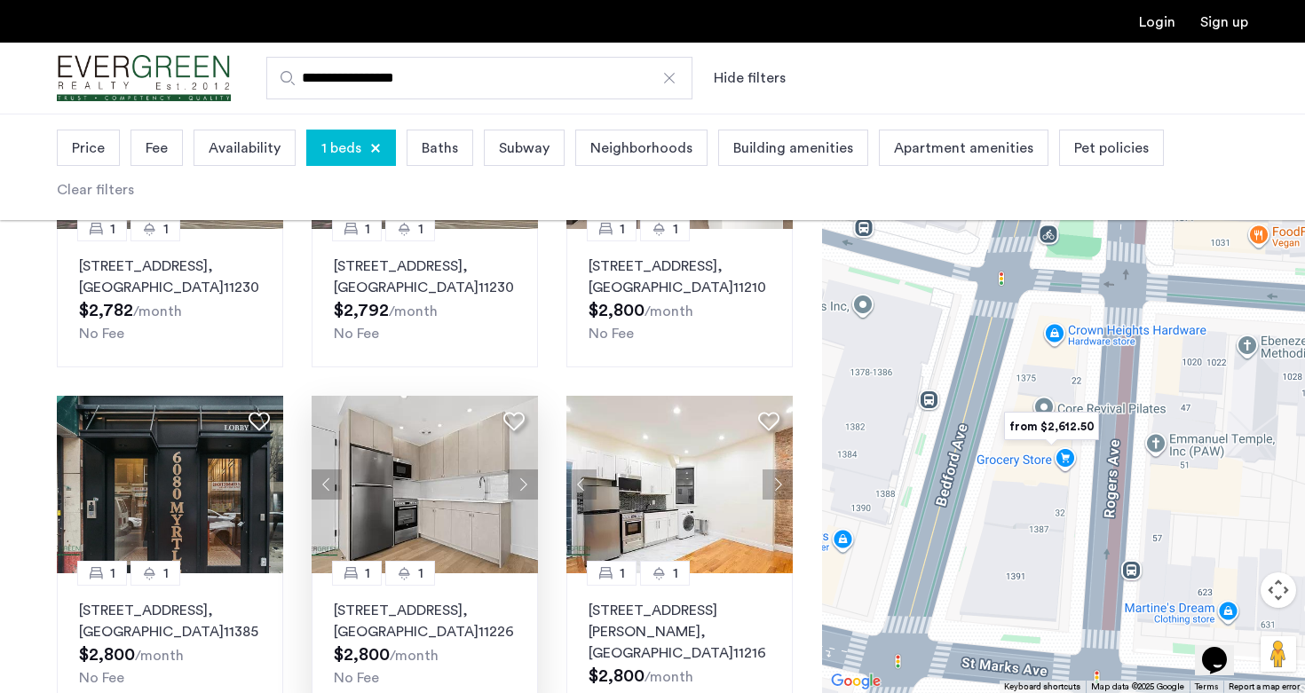
scroll to position [1021, 0]
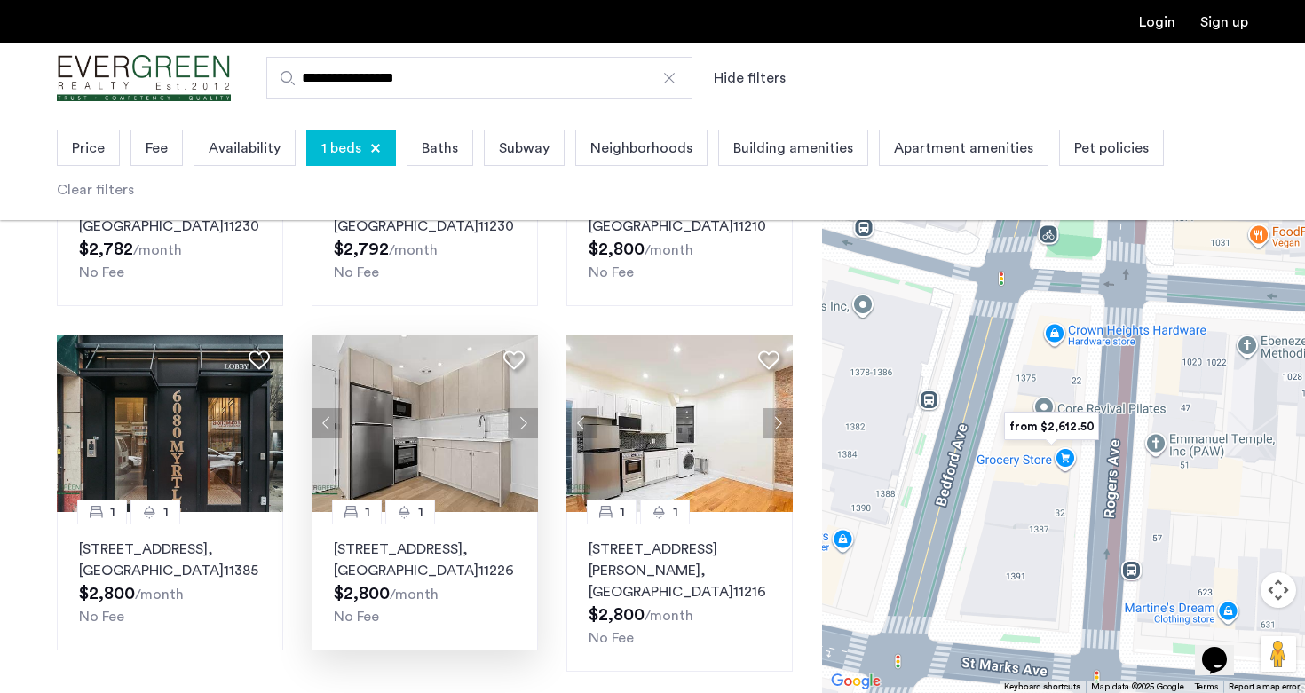
click at [446, 433] on img at bounding box center [424, 423] width 227 height 177
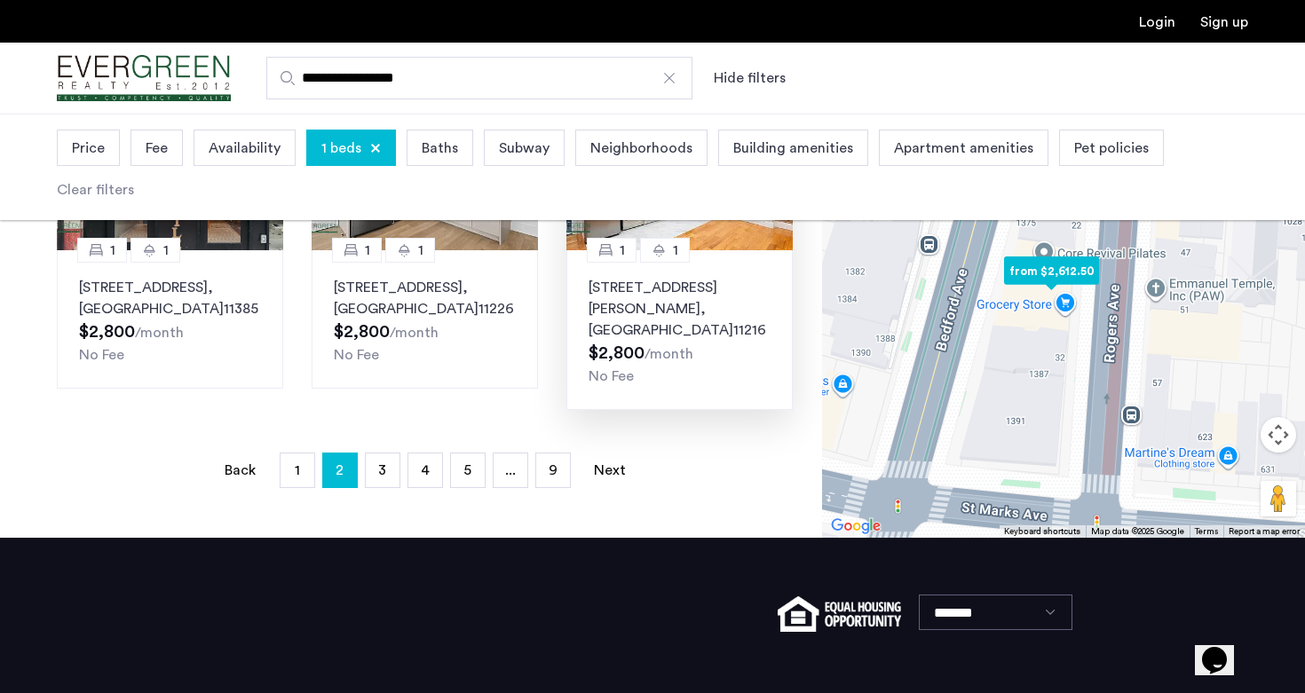
scroll to position [1364, 0]
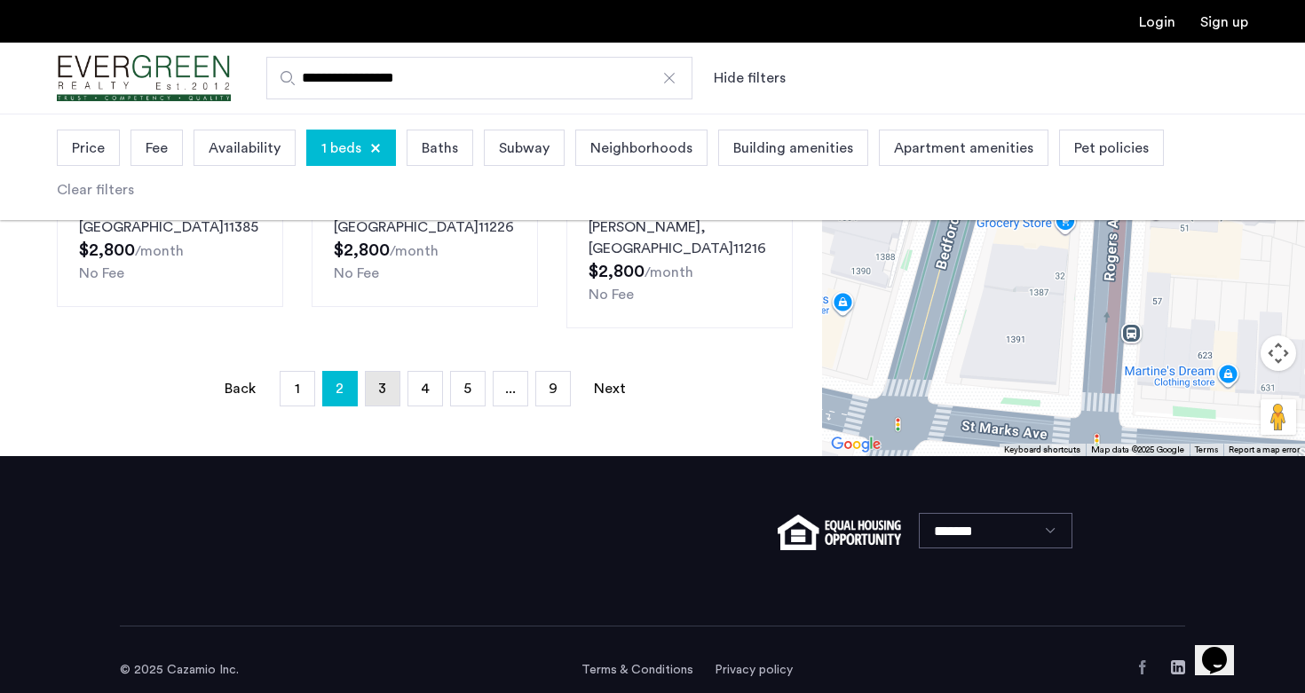
click at [374, 372] on link "page 3" at bounding box center [383, 389] width 34 height 34
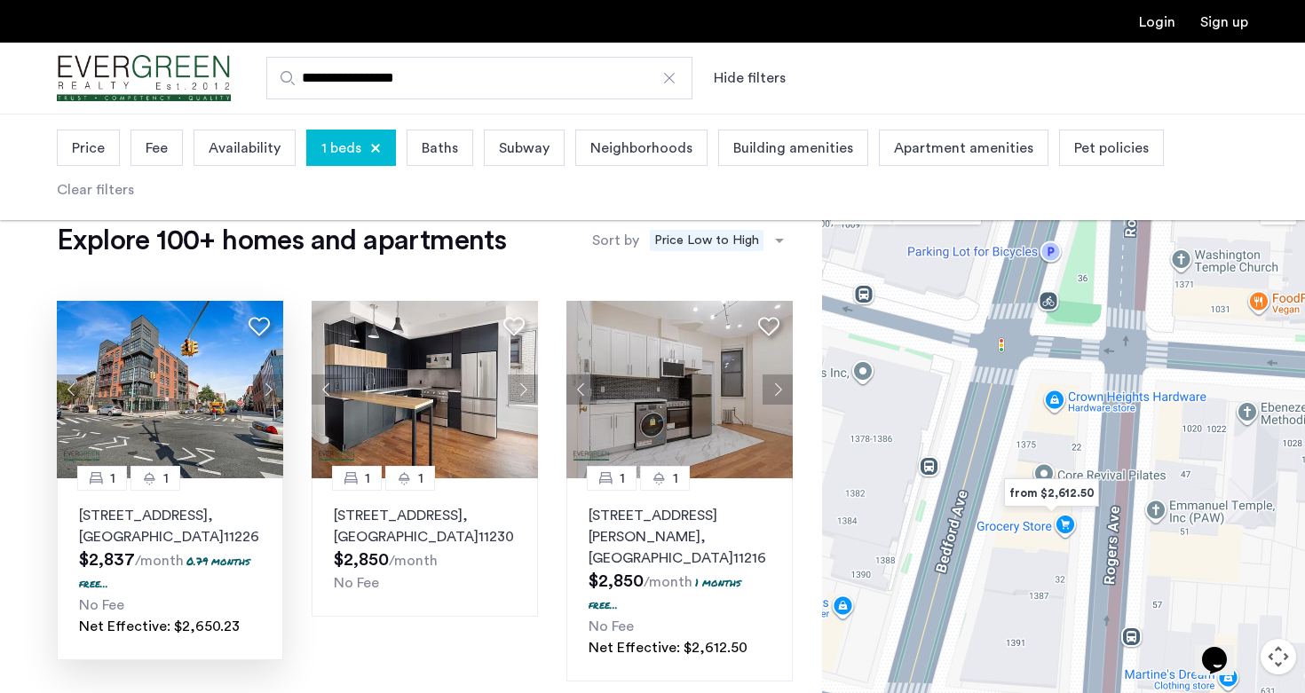
click at [161, 418] on img at bounding box center [170, 389] width 227 height 177
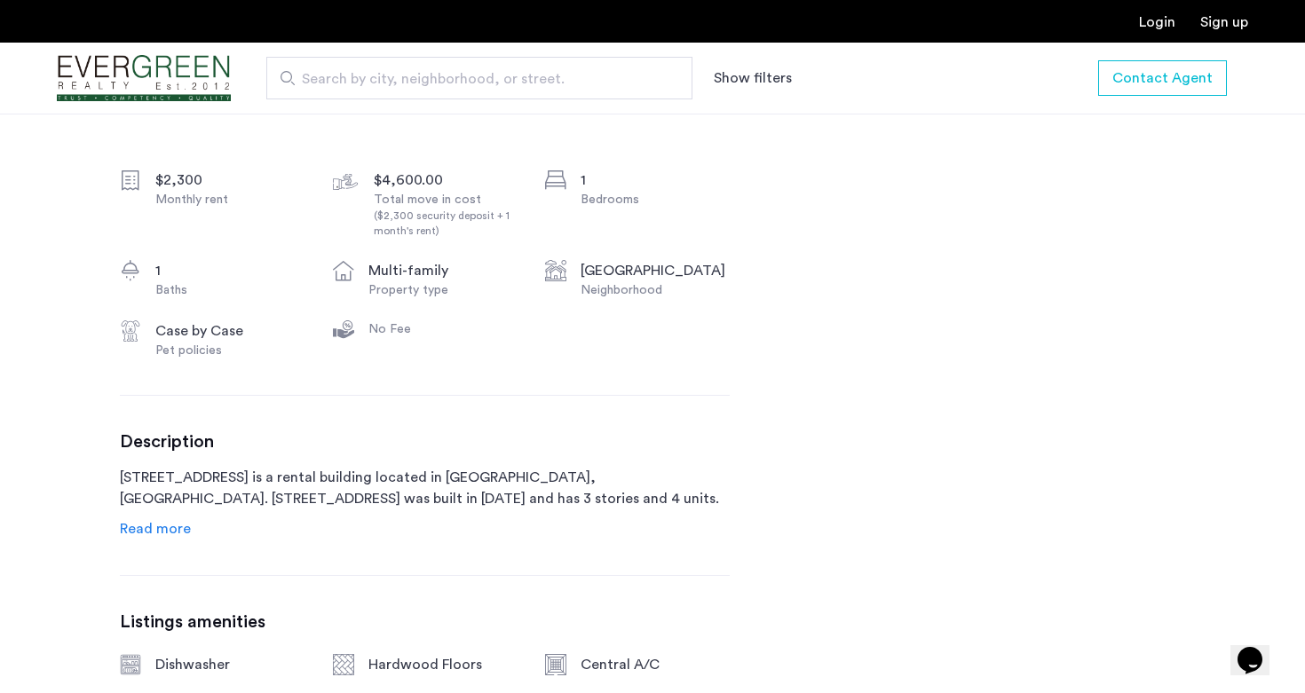
scroll to position [631, 0]
click at [173, 534] on span "Read more" at bounding box center [155, 527] width 71 height 14
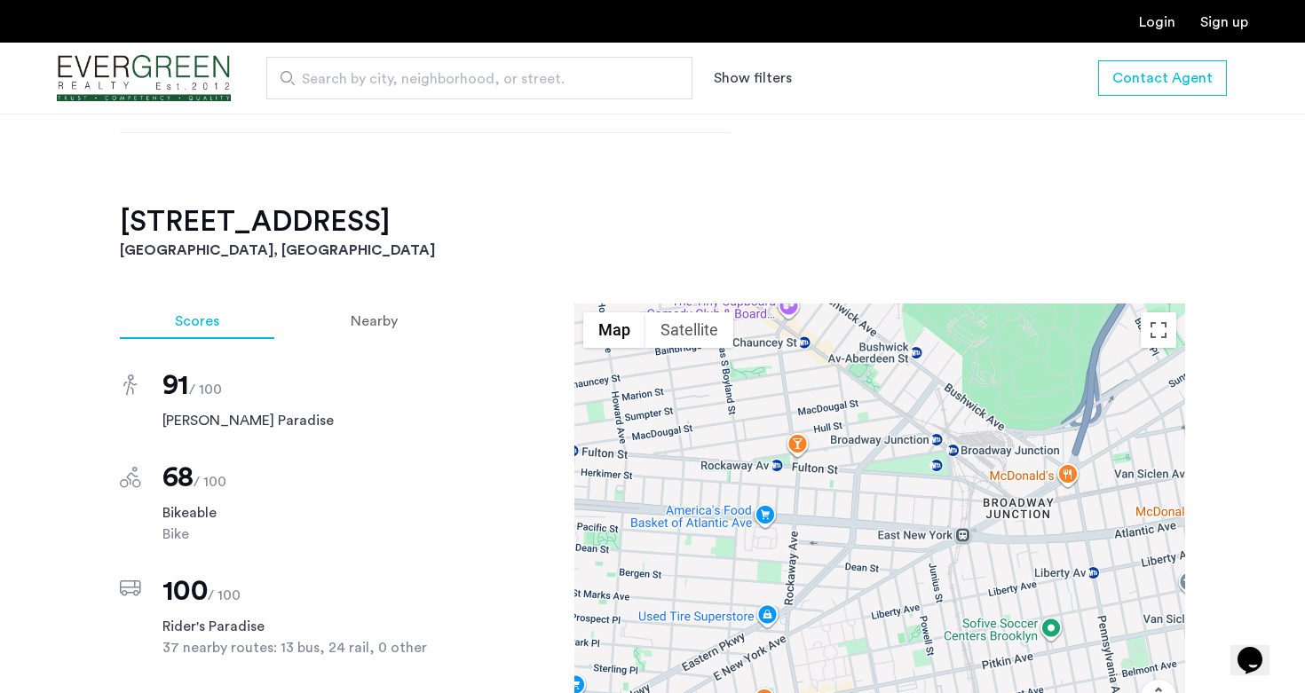
scroll to position [1210, 0]
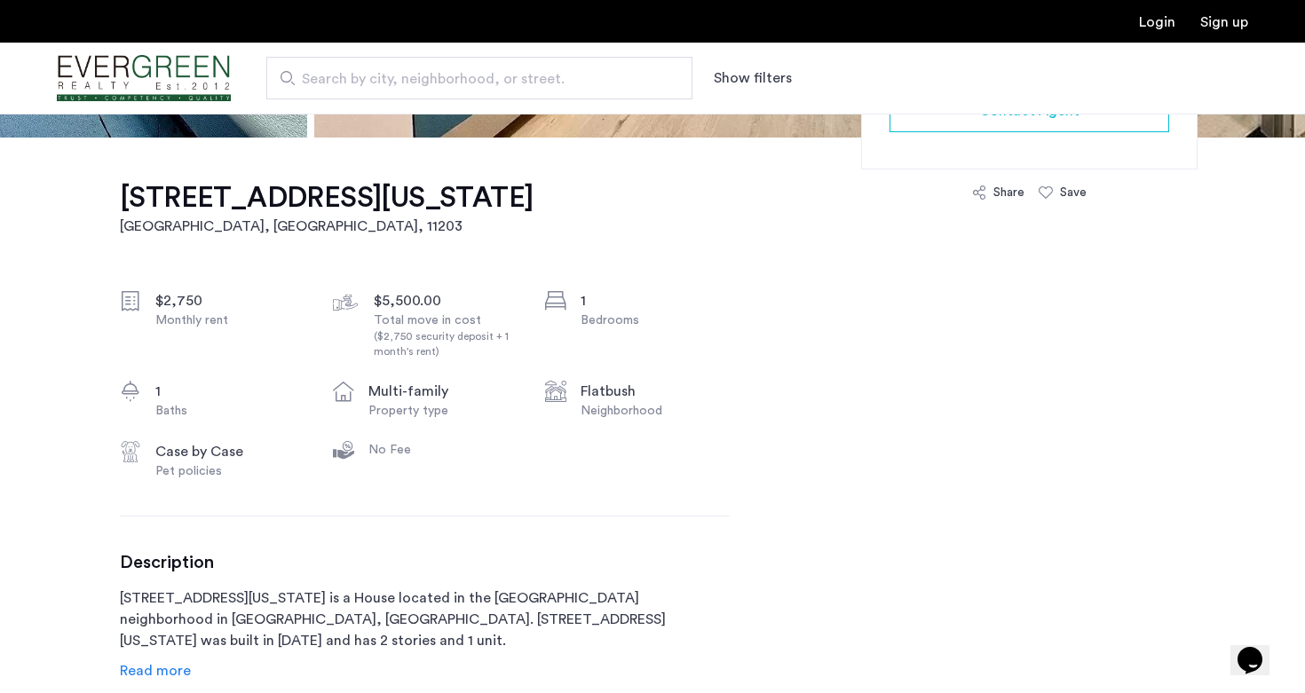
scroll to position [532, 0]
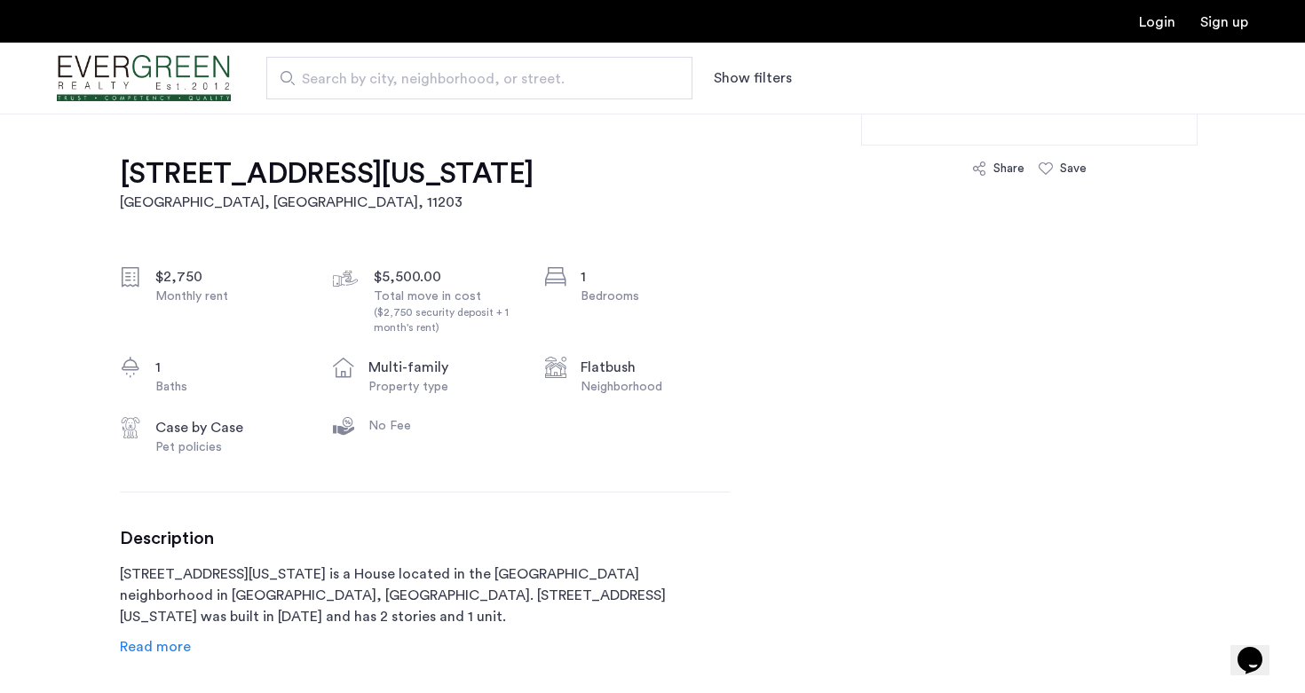
click at [156, 648] on span "Read more" at bounding box center [155, 647] width 71 height 14
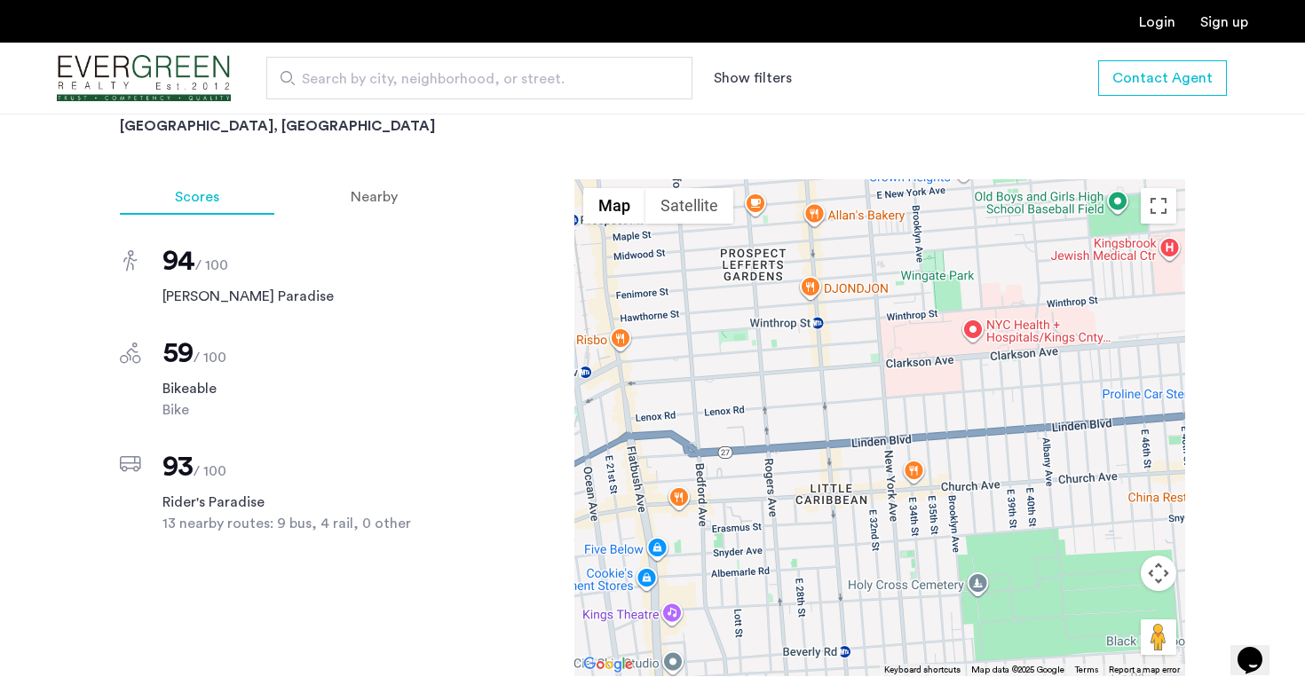
scroll to position [1924, 0]
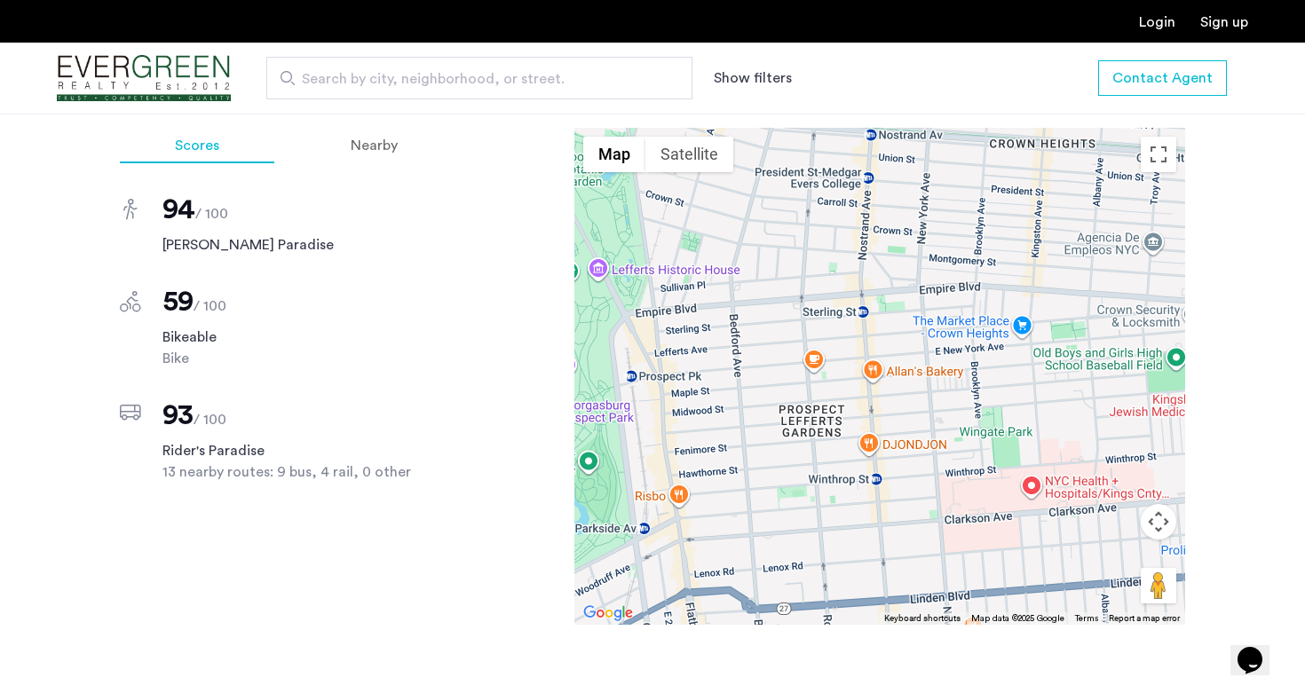
click at [794, 390] on div at bounding box center [879, 376] width 611 height 497
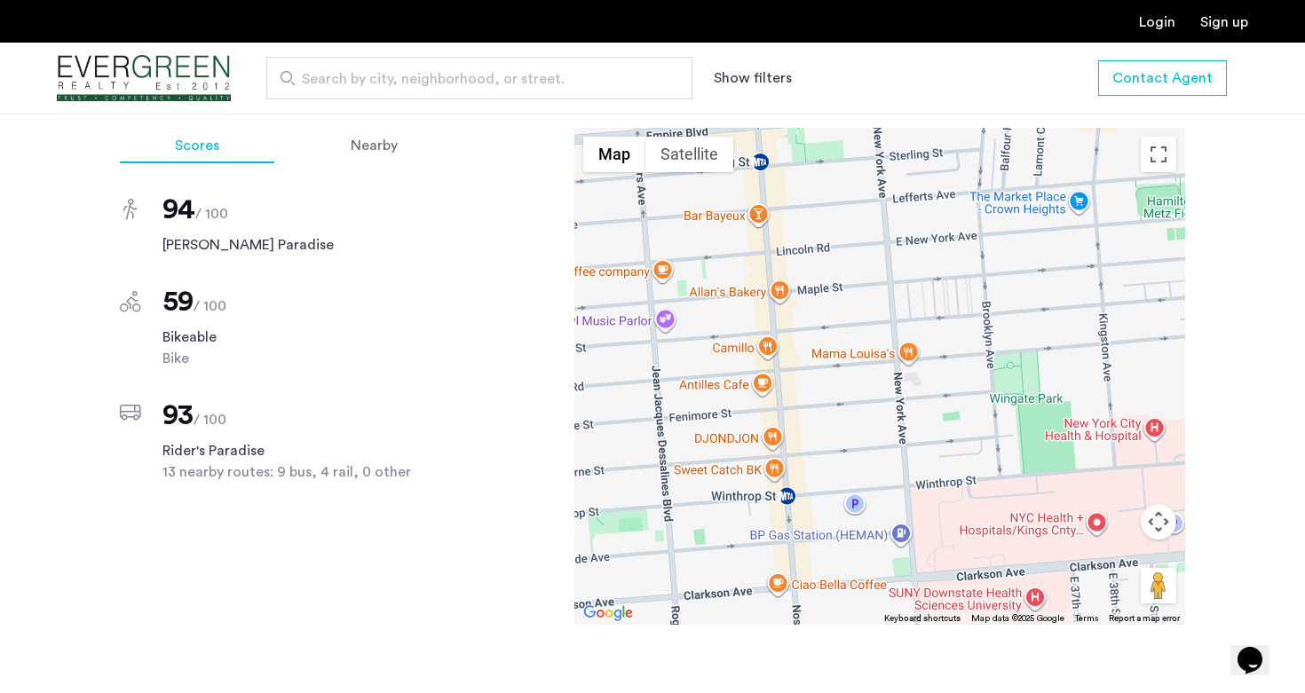
drag, startPoint x: 792, startPoint y: 415, endPoint x: 618, endPoint y: 363, distance: 182.5
click at [618, 363] on div at bounding box center [879, 376] width 611 height 497
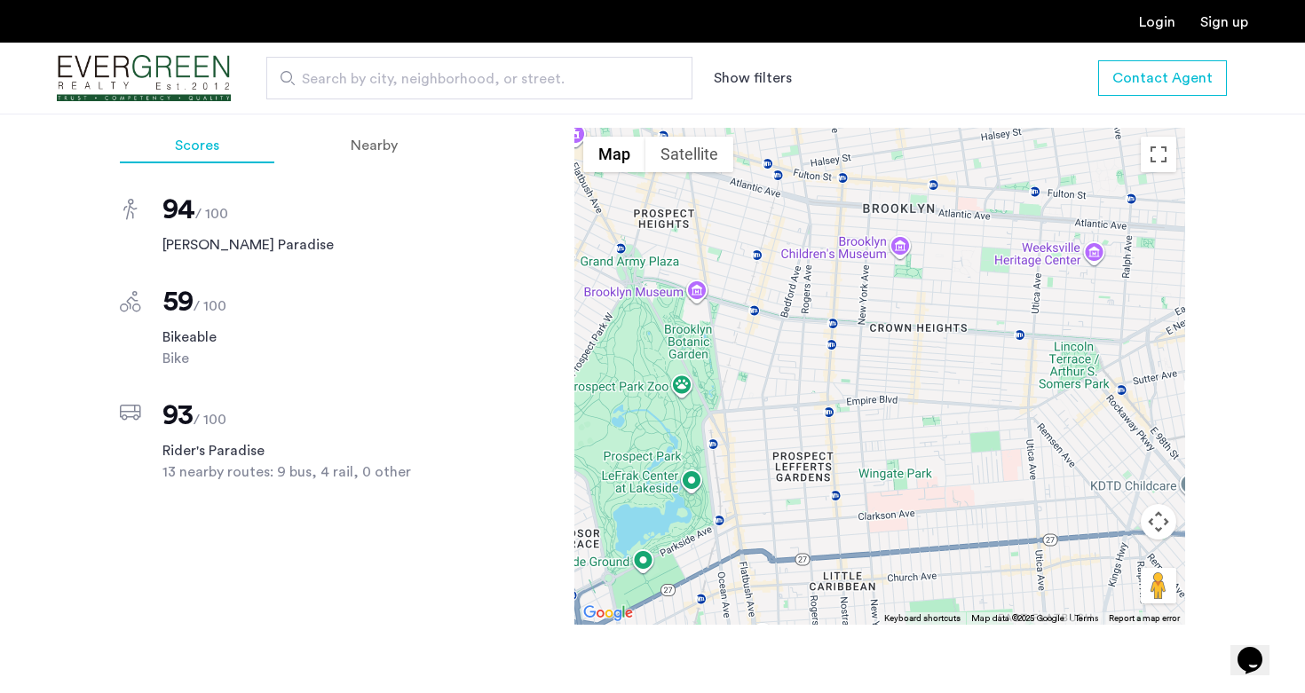
drag, startPoint x: 811, startPoint y: 319, endPoint x: 840, endPoint y: 407, distance: 92.6
click at [840, 407] on div at bounding box center [879, 376] width 611 height 497
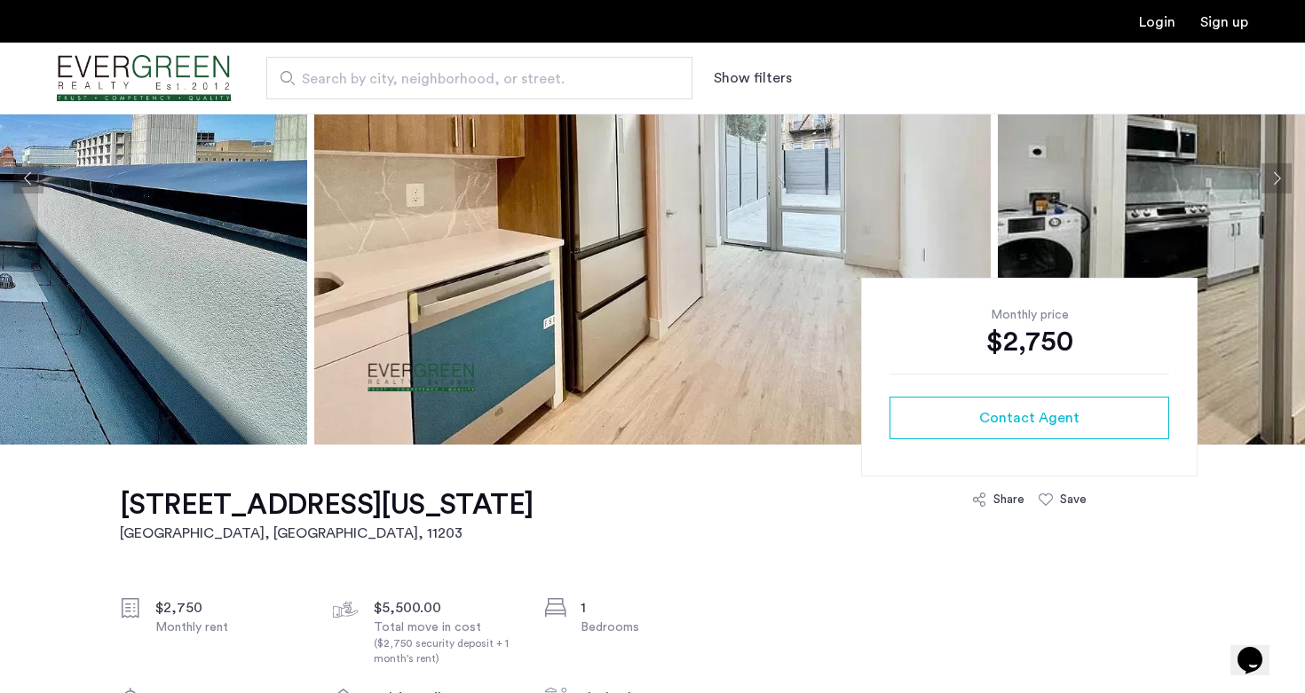
scroll to position [295, 0]
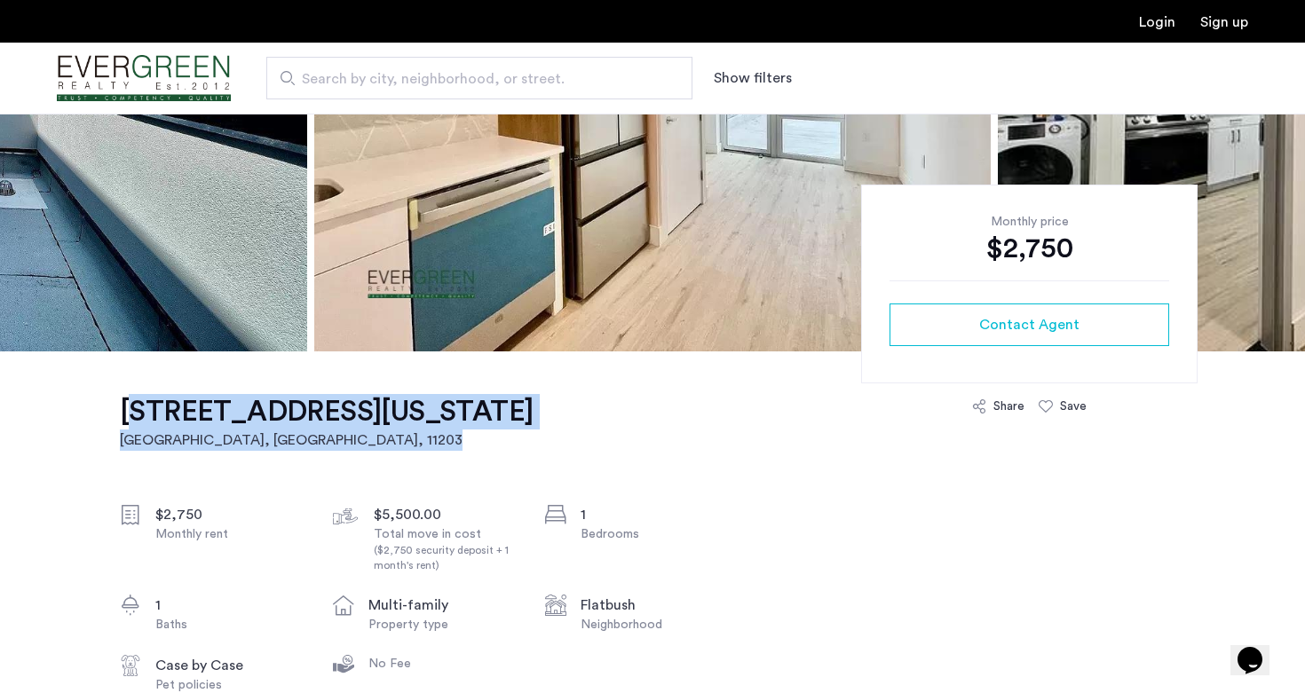
drag, startPoint x: 505, startPoint y: 407, endPoint x: 106, endPoint y: 408, distance: 398.5
copy link "840 New York Avenue, Unit 1A Brooklyn, NY , 11203"
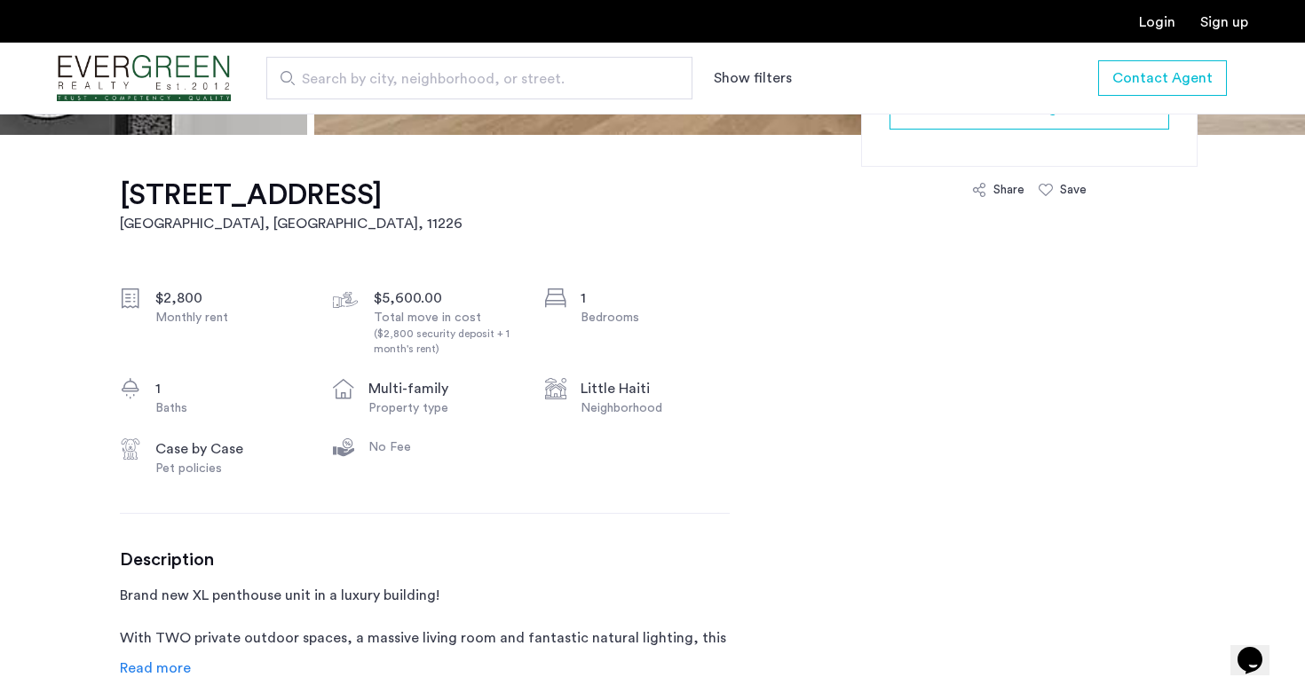
scroll to position [677, 0]
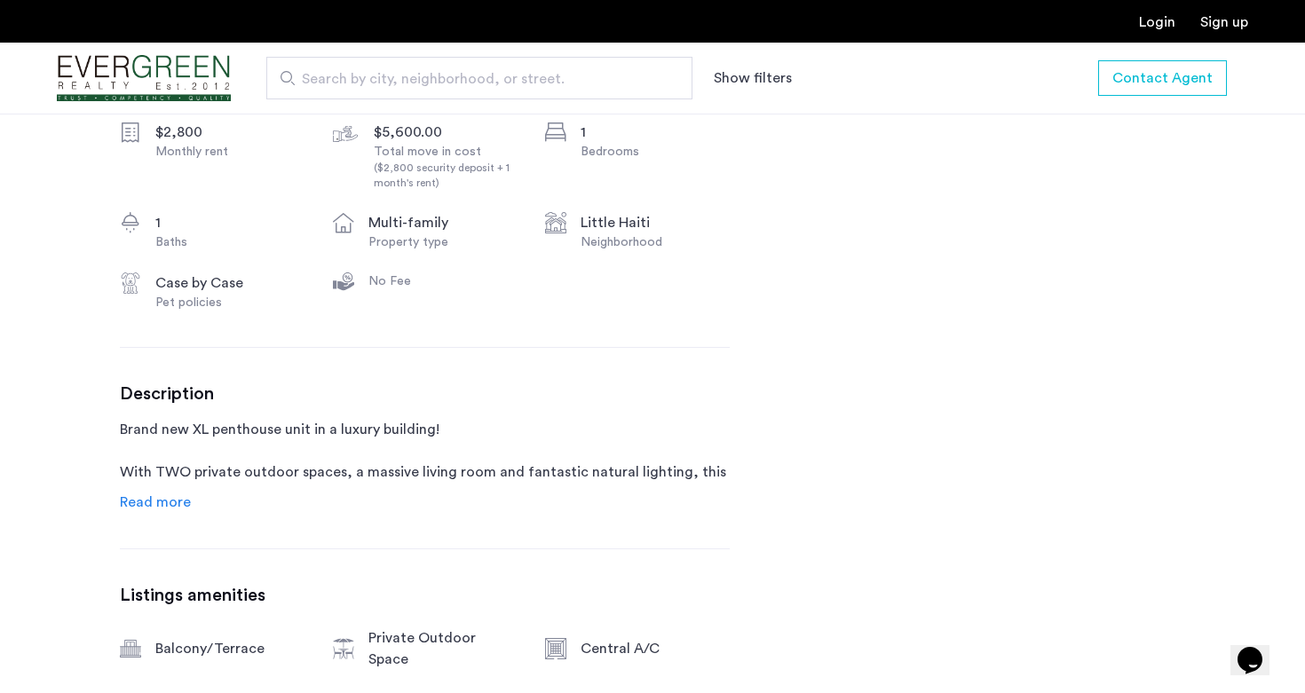
click at [175, 498] on span "Read more" at bounding box center [155, 502] width 71 height 14
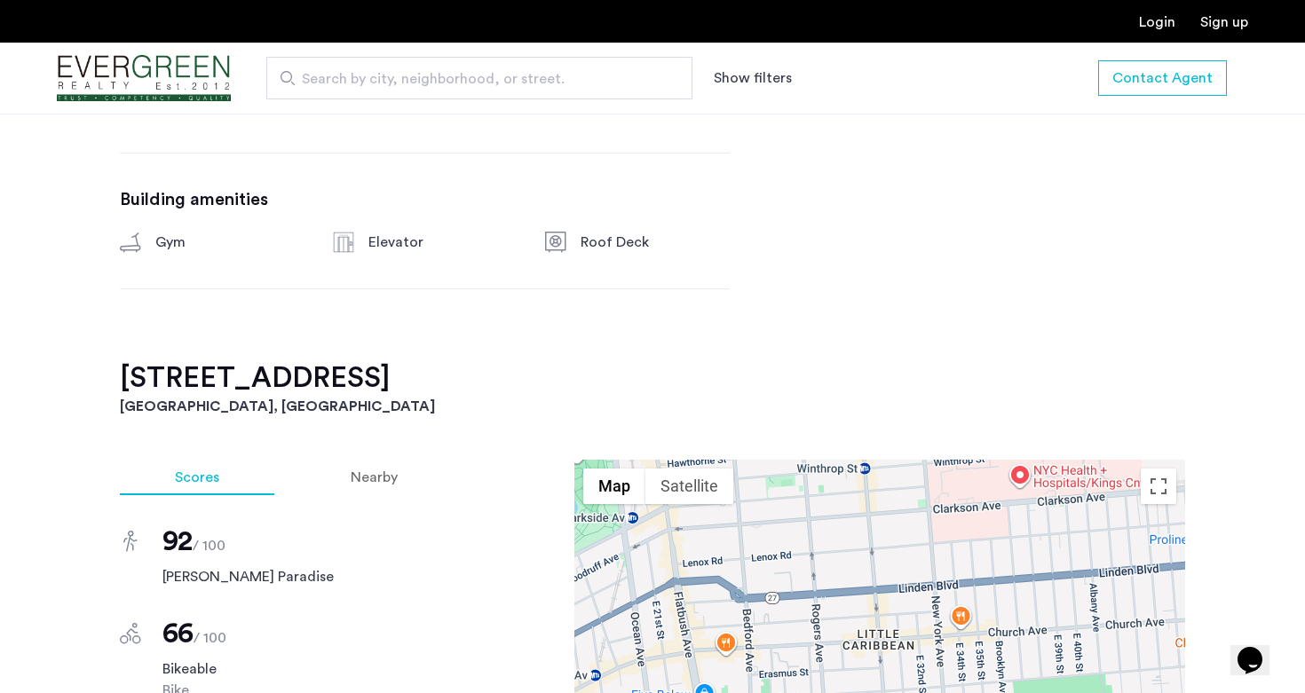
scroll to position [1321, 0]
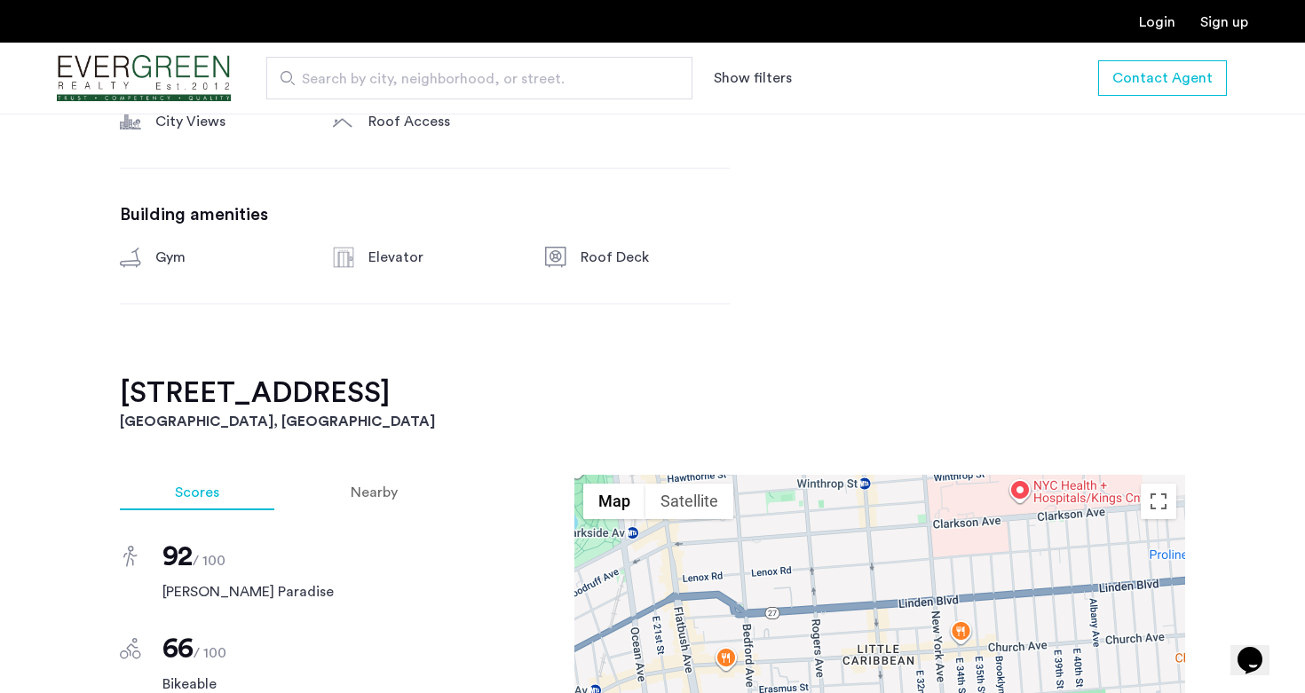
drag, startPoint x: 532, startPoint y: 367, endPoint x: 103, endPoint y: 363, distance: 429.5
click at [103, 363] on div "2915 Albemarle Road, Unit PH7A Brooklyn, NY , 11226 $2,800 Monthly rent $5,600.…" at bounding box center [652, 431] width 1118 height 2212
copy h2 "2915 Albemarle Road, Unit PH7A"
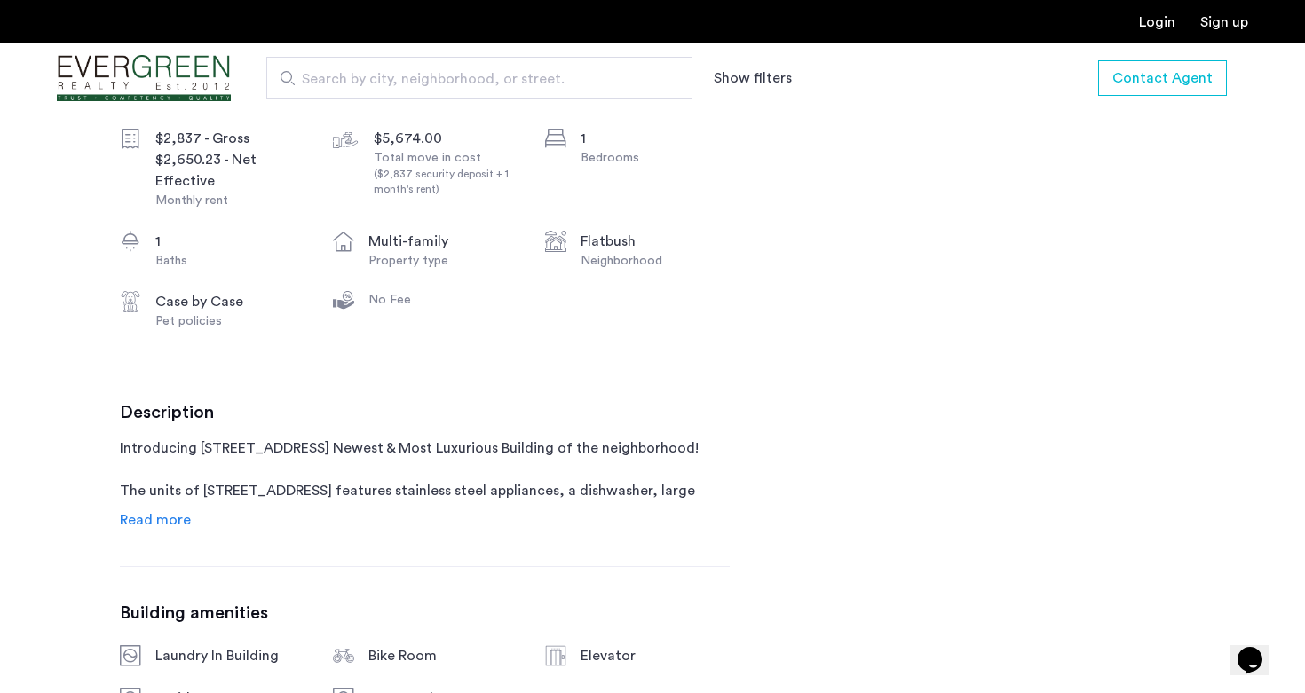
scroll to position [868, 0]
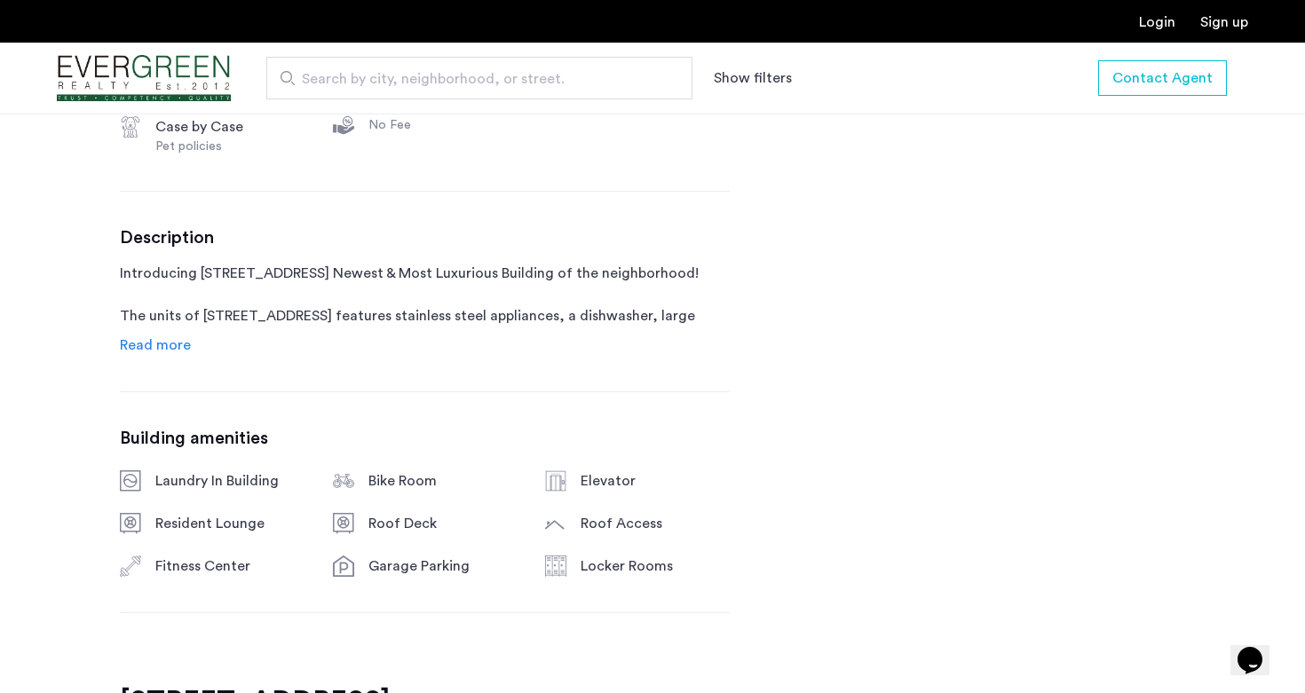
click at [171, 349] on span "Read more" at bounding box center [155, 345] width 71 height 14
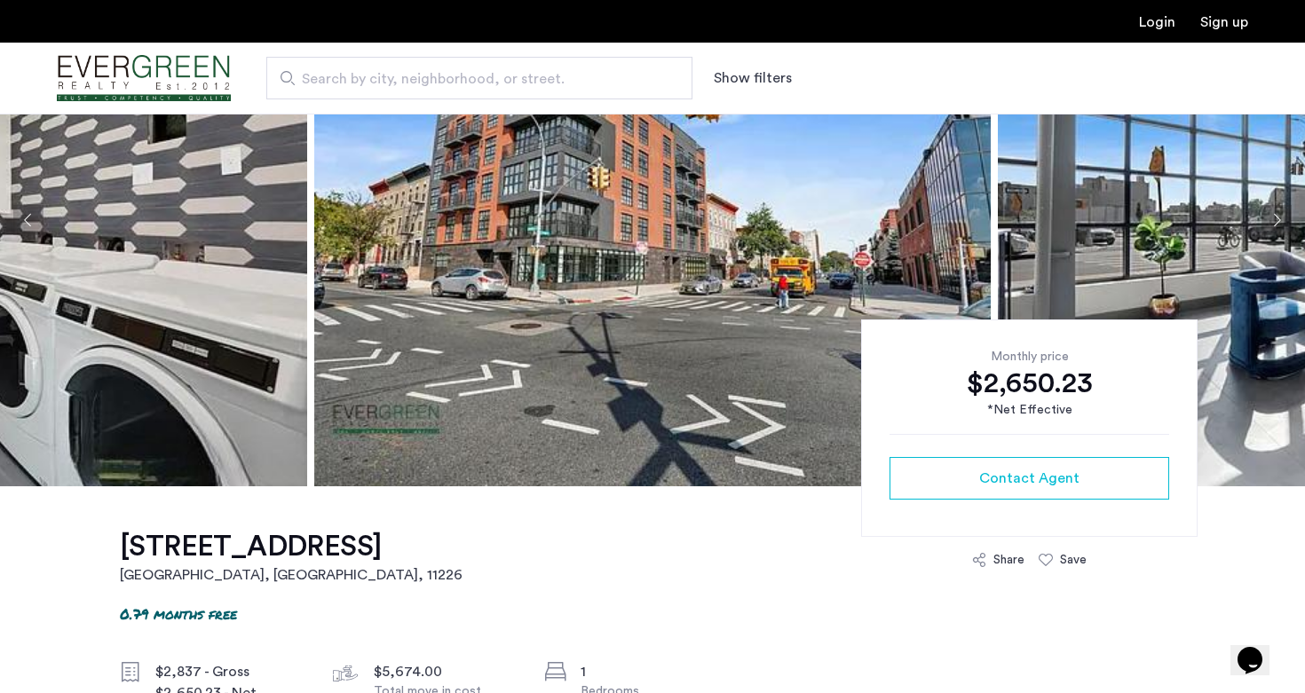
scroll to position [239, 0]
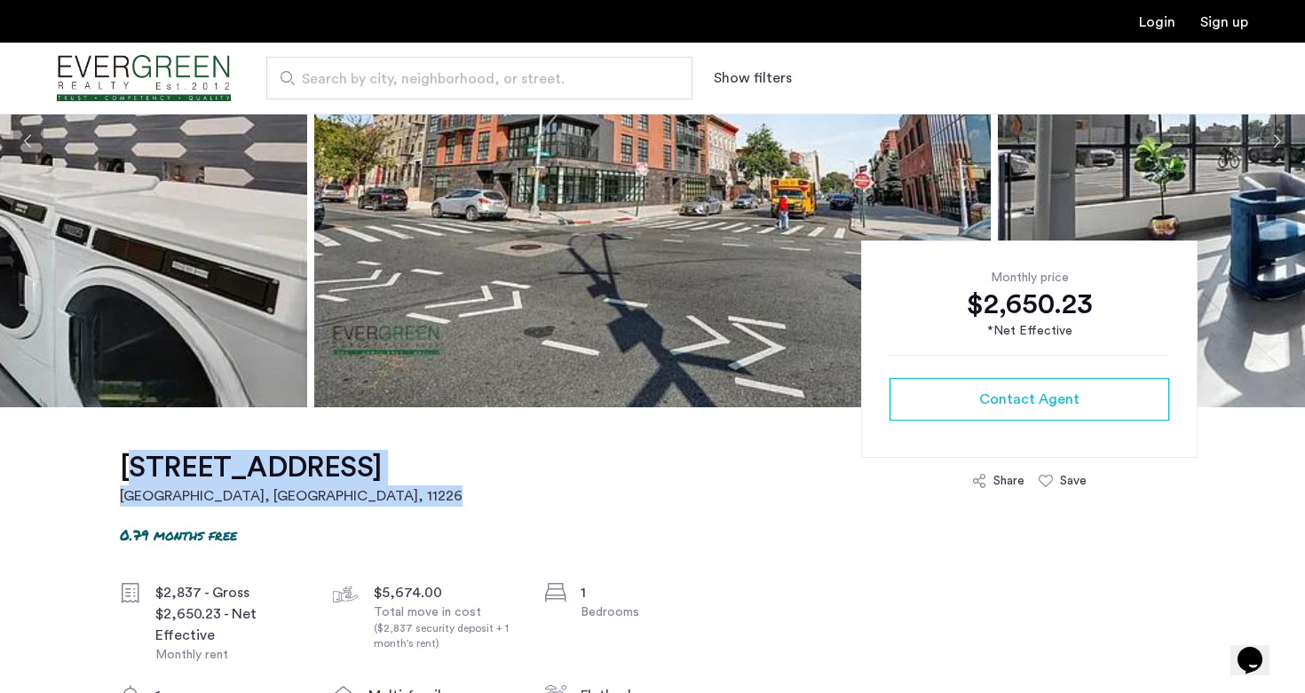
drag, startPoint x: 505, startPoint y: 467, endPoint x: 116, endPoint y: 453, distance: 389.0
copy link "[STREET_ADDRESS]"
